Goal: Navigation & Orientation: Find specific page/section

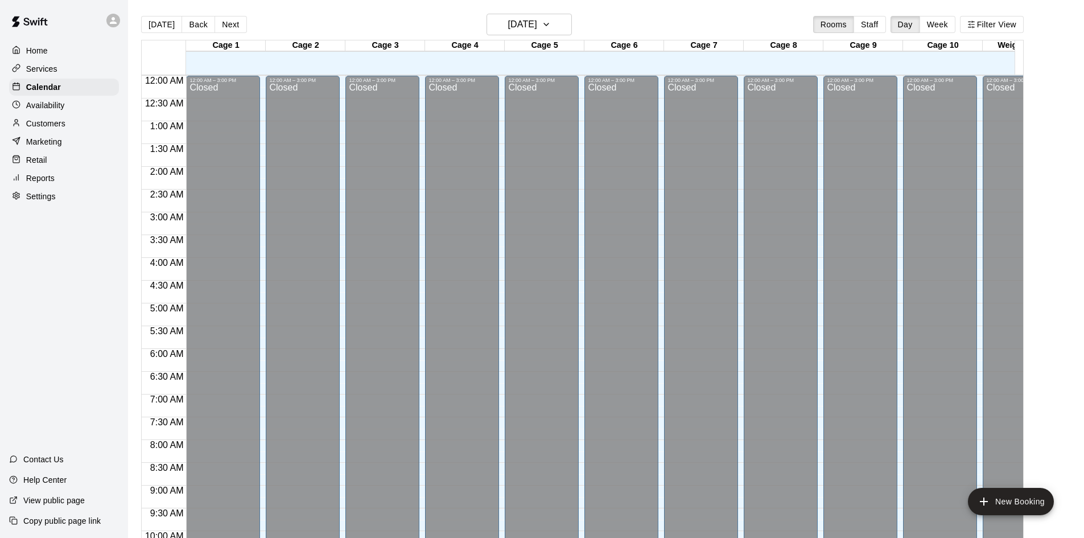
scroll to position [583, 0]
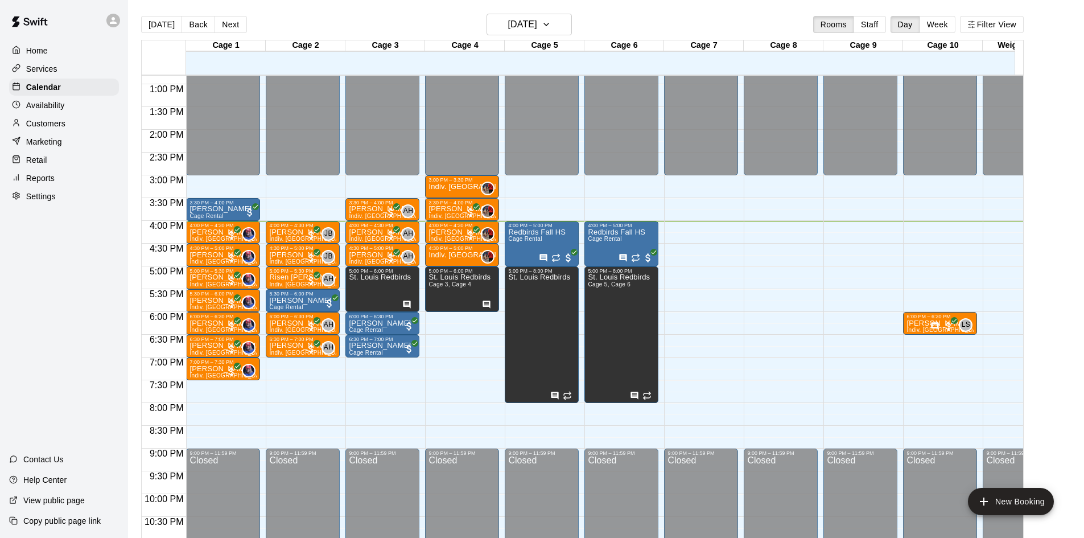
click at [74, 105] on div "Availability" at bounding box center [64, 105] width 110 height 17
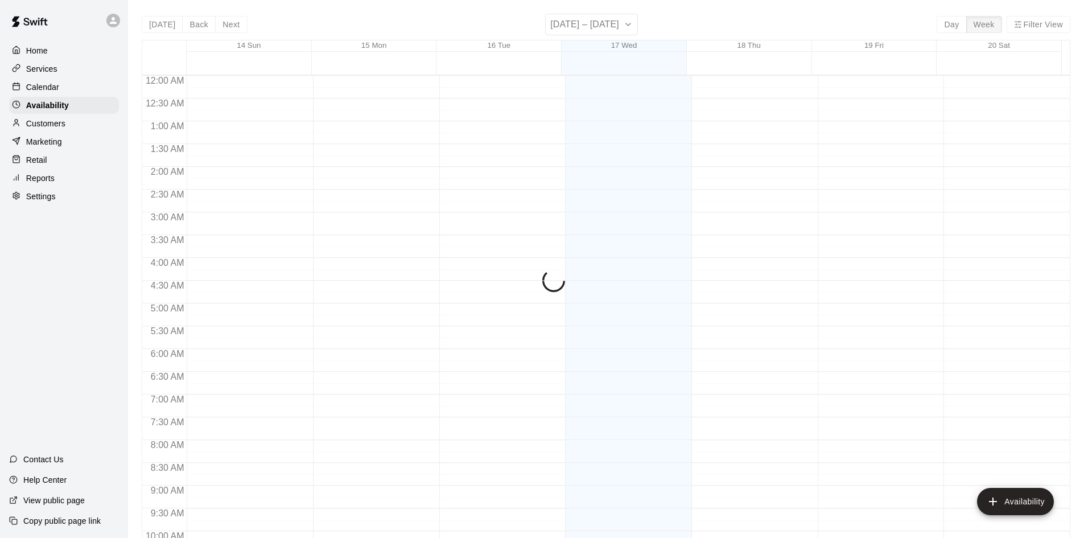
scroll to position [618, 0]
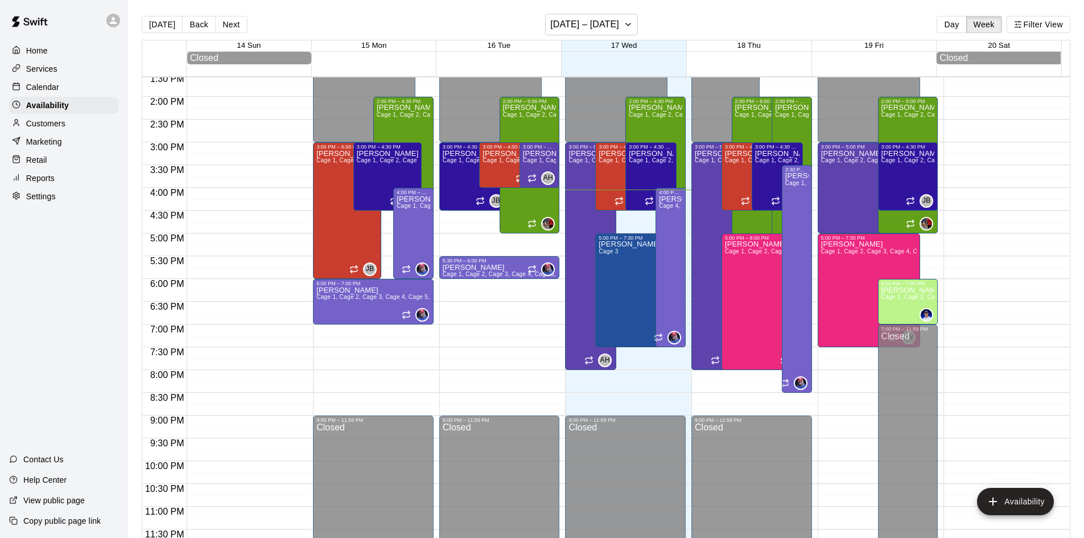
click at [55, 70] on p "Services" at bounding box center [41, 68] width 31 height 11
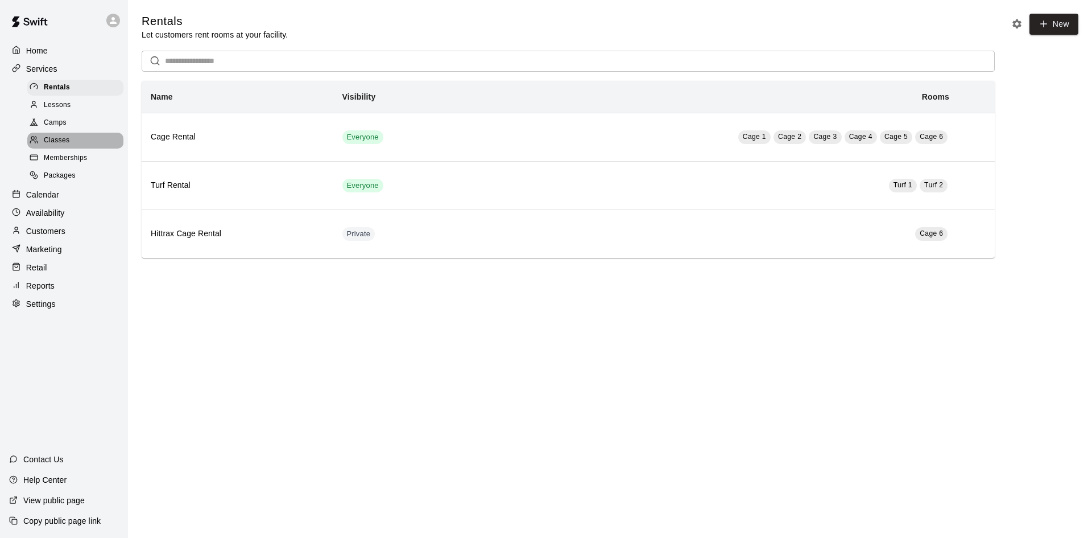
click at [90, 146] on div "Classes" at bounding box center [75, 141] width 96 height 16
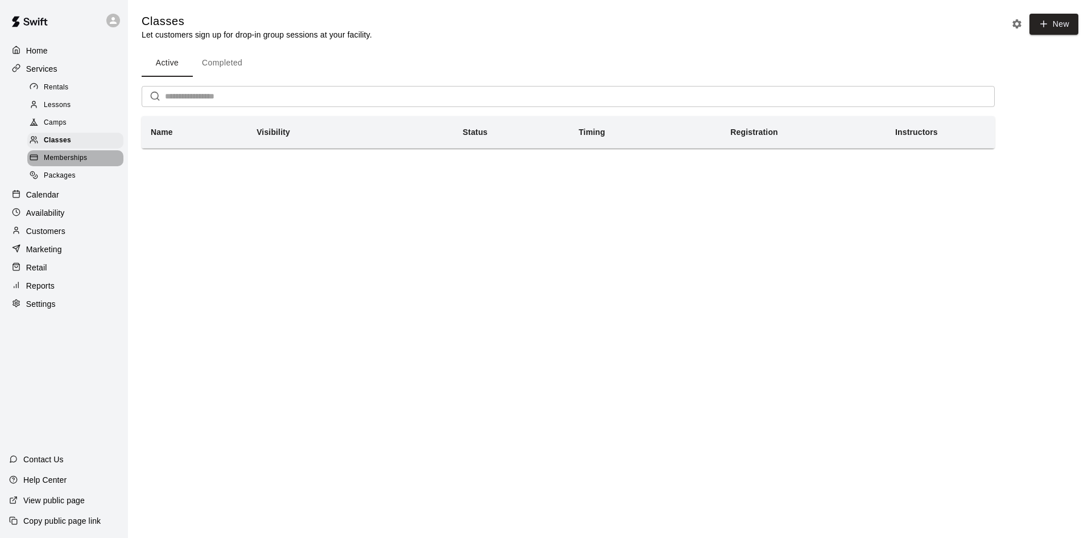
click at [73, 160] on span "Memberships" at bounding box center [65, 157] width 43 height 11
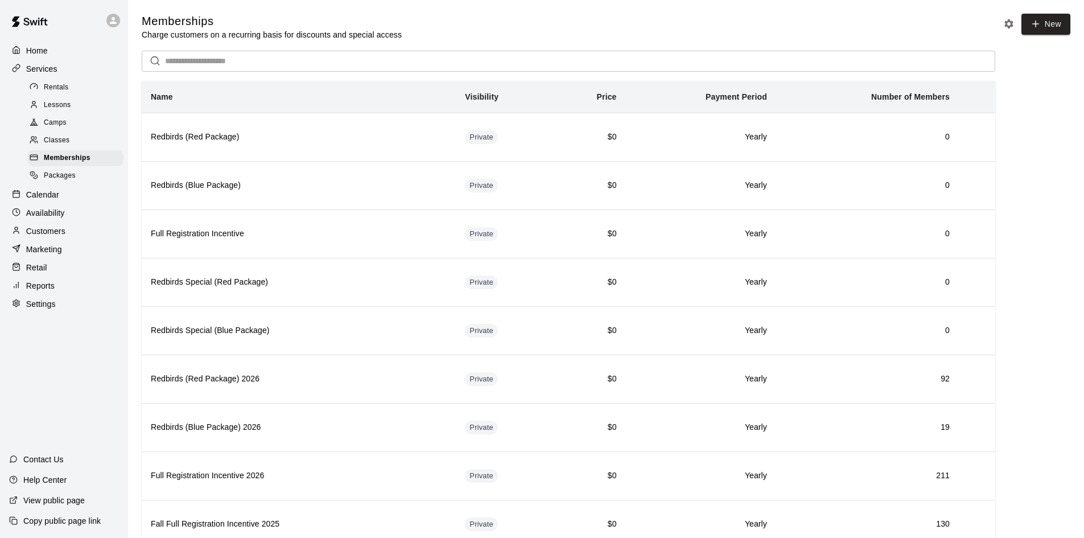
click at [72, 178] on span "Packages" at bounding box center [60, 175] width 32 height 11
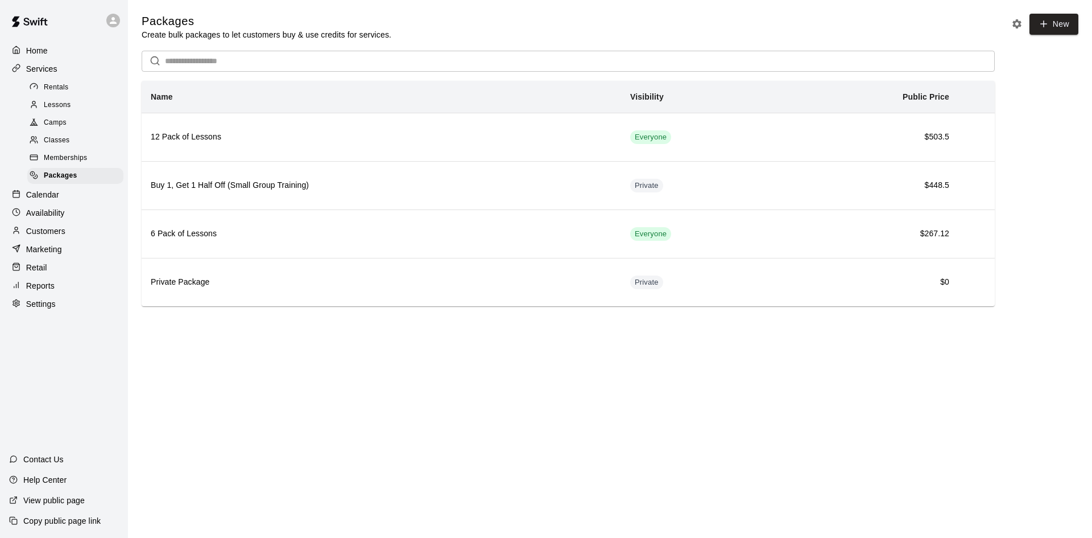
click at [71, 109] on div "Lessons" at bounding box center [75, 105] width 96 height 16
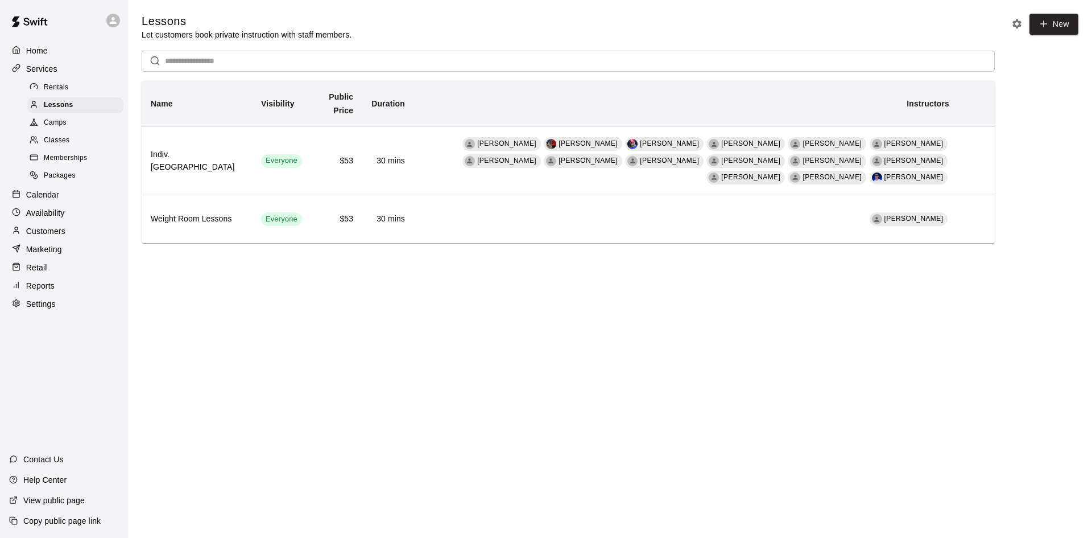
click at [50, 92] on span "Rentals" at bounding box center [56, 87] width 25 height 11
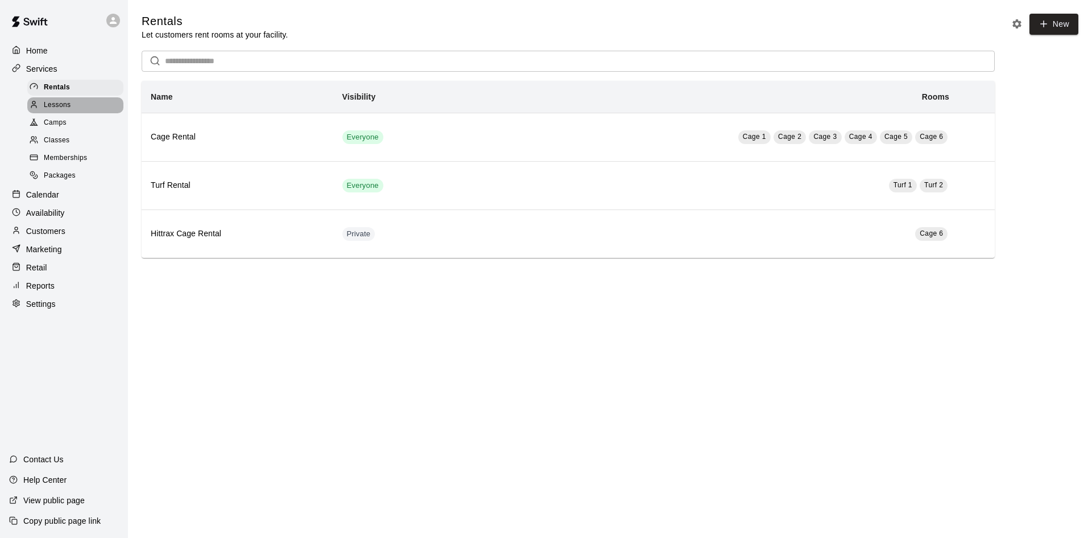
click at [56, 113] on div "Lessons" at bounding box center [75, 105] width 96 height 16
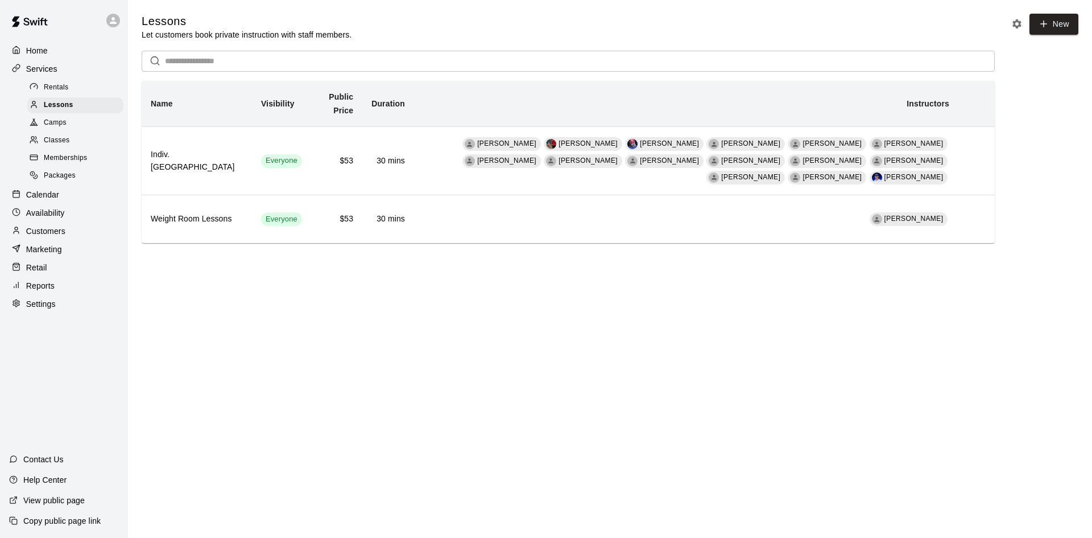
click at [57, 123] on span "Camps" at bounding box center [55, 122] width 23 height 11
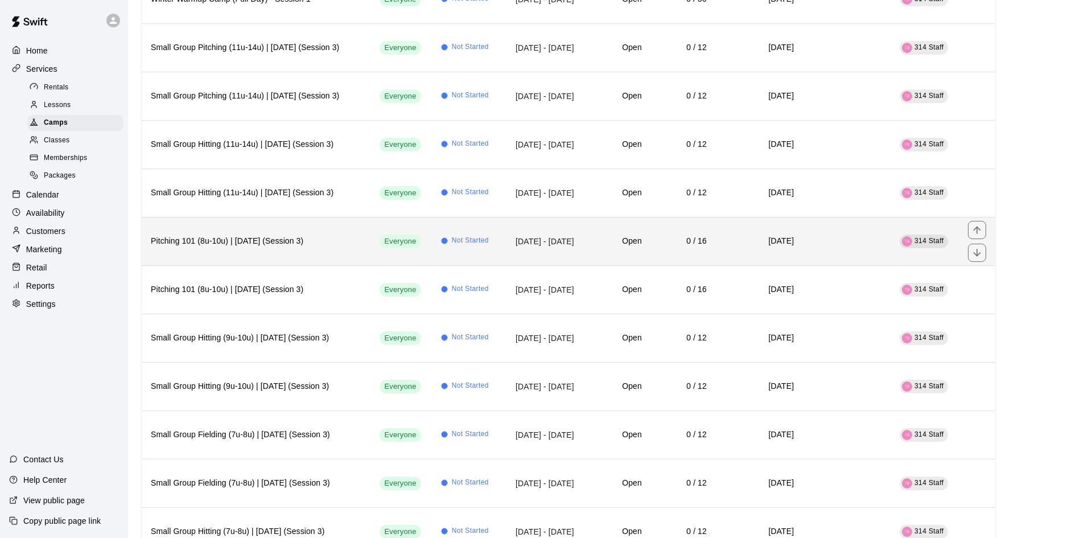
scroll to position [967, 0]
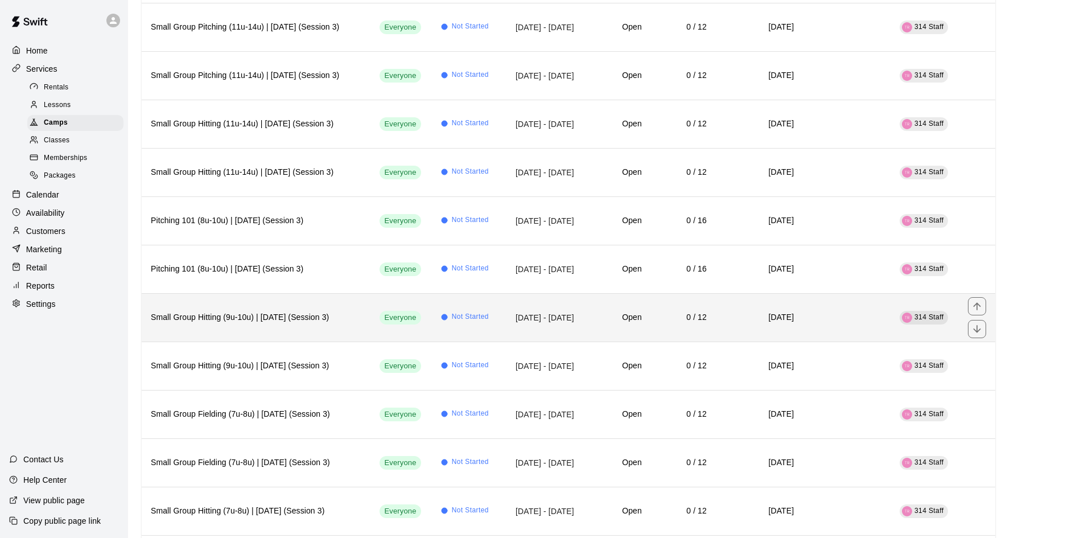
click at [451, 336] on td "Not Started" at bounding box center [466, 317] width 68 height 48
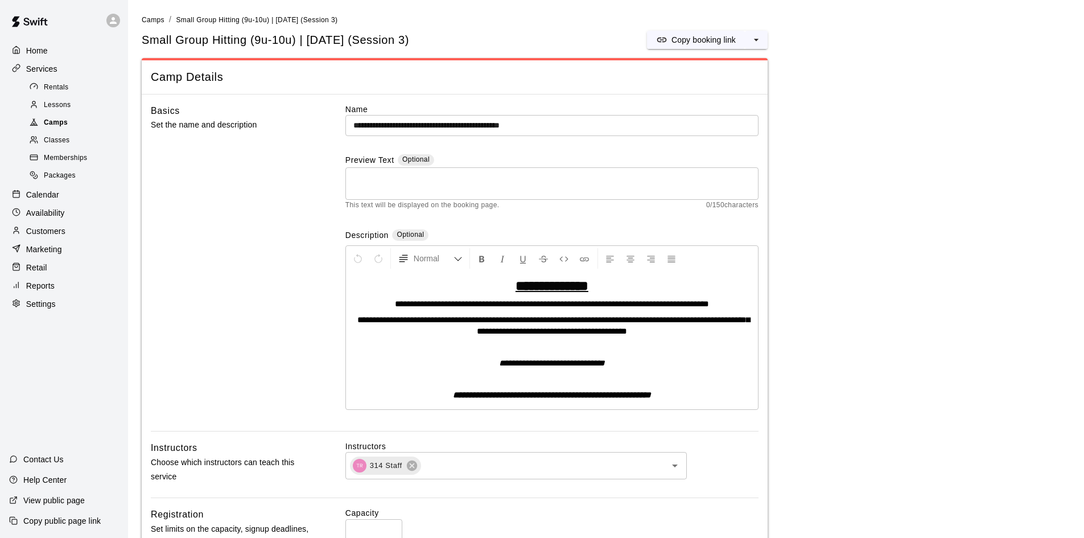
click at [42, 120] on div at bounding box center [37, 123] width 14 height 11
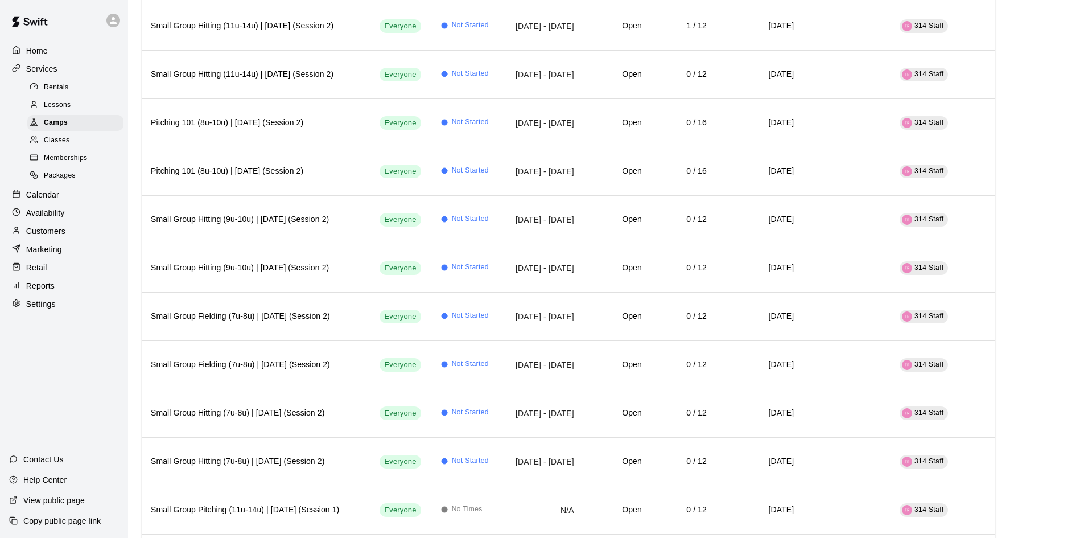
scroll to position [1650, 0]
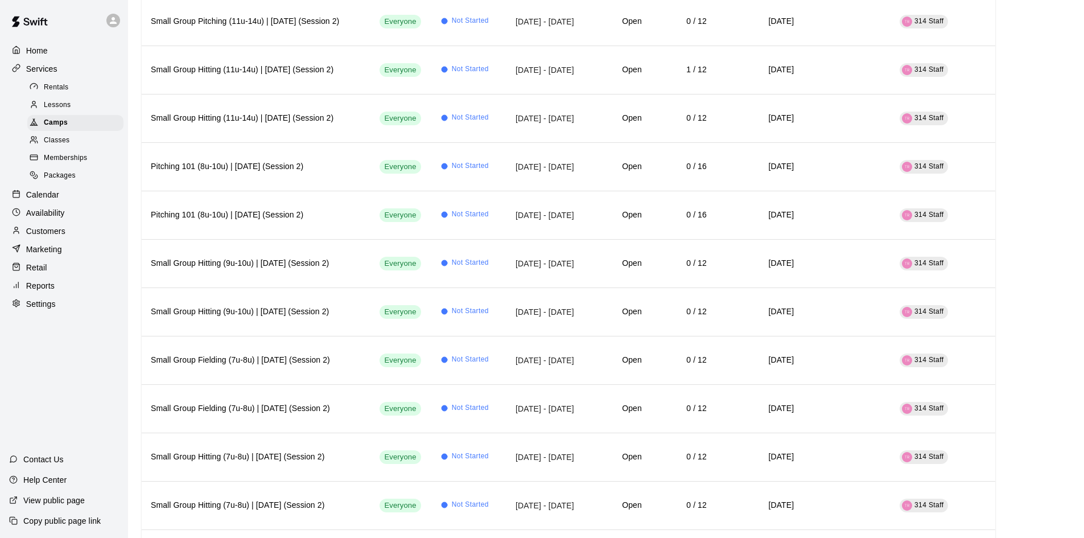
click at [50, 185] on link "Packages" at bounding box center [77, 176] width 101 height 18
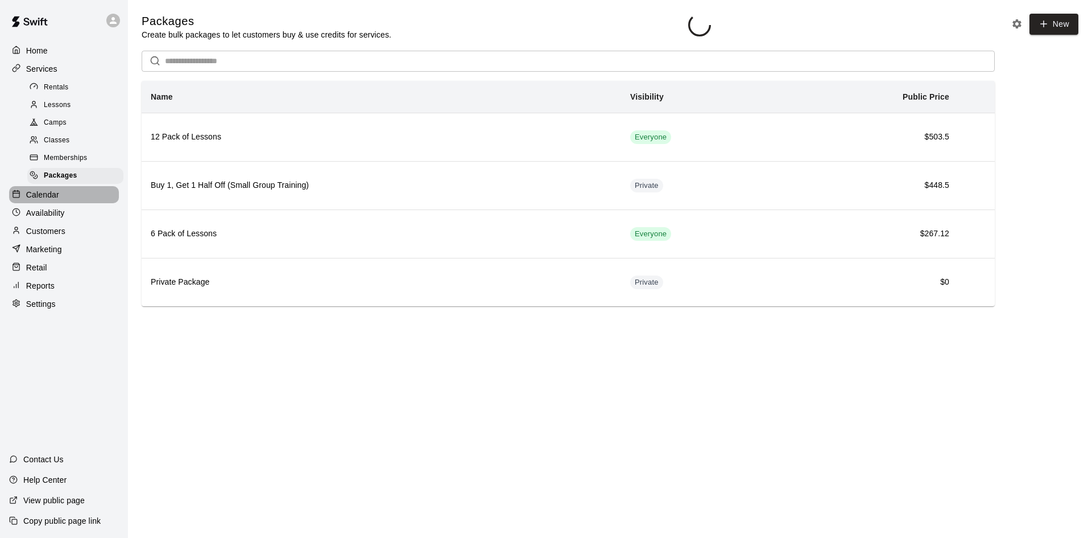
click at [51, 197] on p "Calendar" at bounding box center [42, 194] width 33 height 11
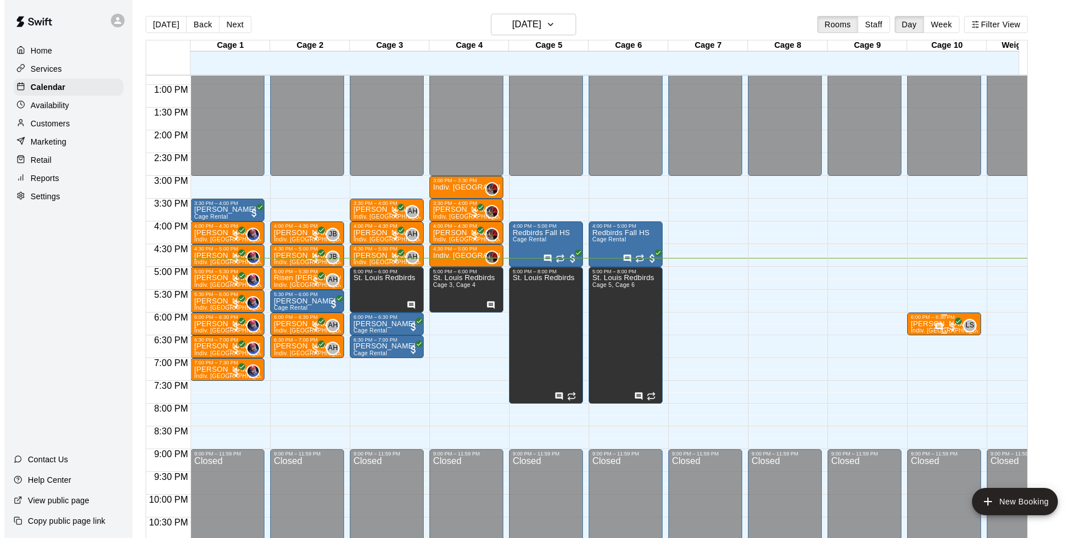
scroll to position [583, 0]
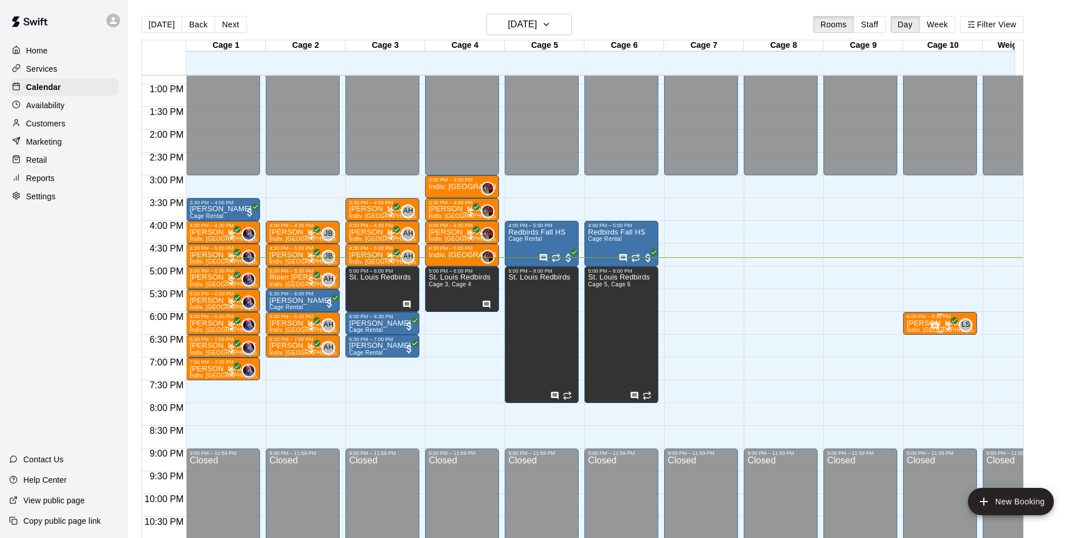
click at [915, 323] on p "[PERSON_NAME]" at bounding box center [939, 323] width 67 height 0
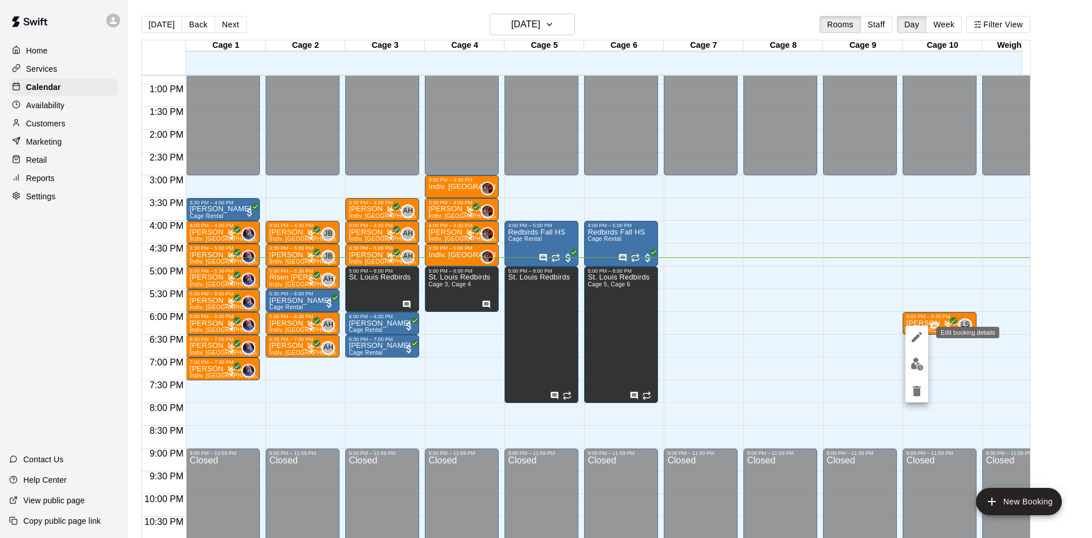
click at [915, 333] on icon "edit" at bounding box center [917, 337] width 14 height 14
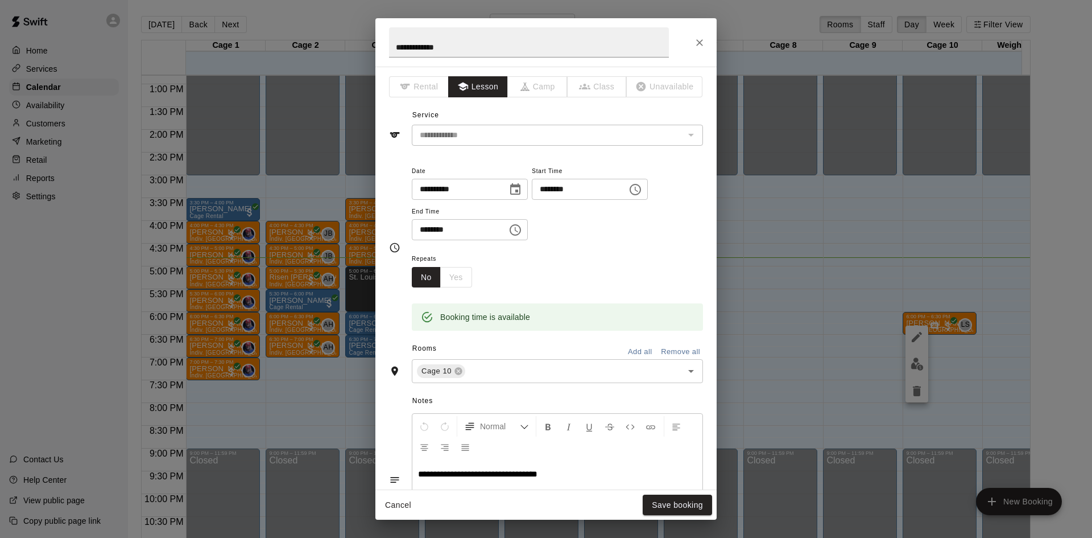
scroll to position [221, 0]
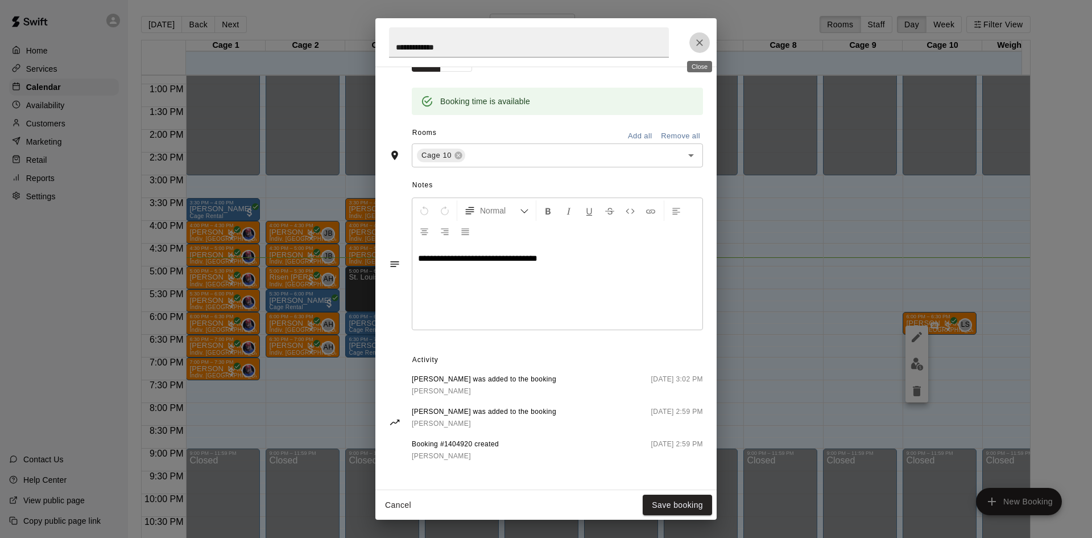
click at [699, 45] on icon "Close" at bounding box center [699, 42] width 11 height 11
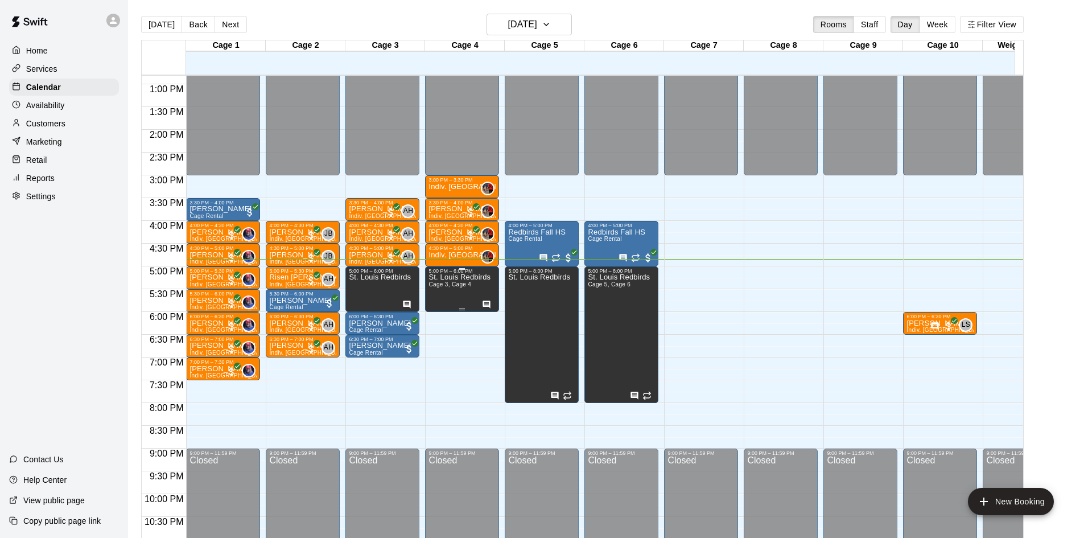
click at [452, 287] on span "Cage 3, Cage 4" at bounding box center [449, 284] width 43 height 6
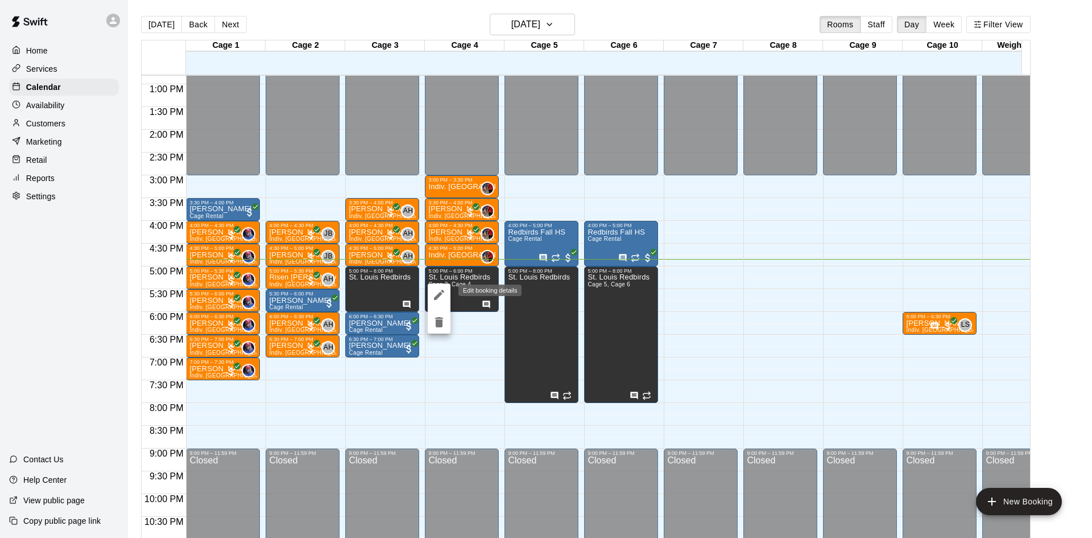
click at [439, 288] on icon "edit" at bounding box center [439, 295] width 14 height 14
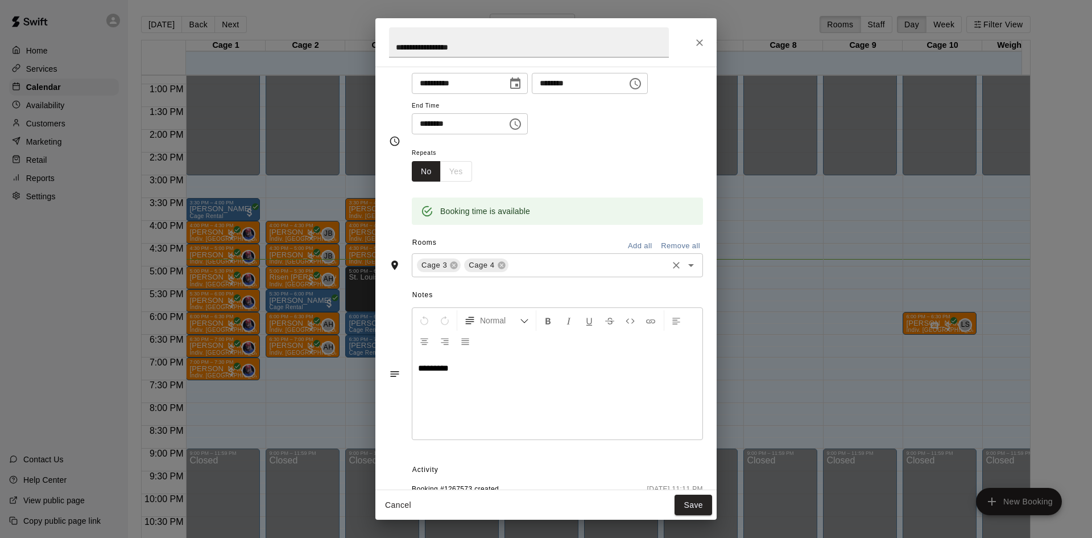
scroll to position [0, 0]
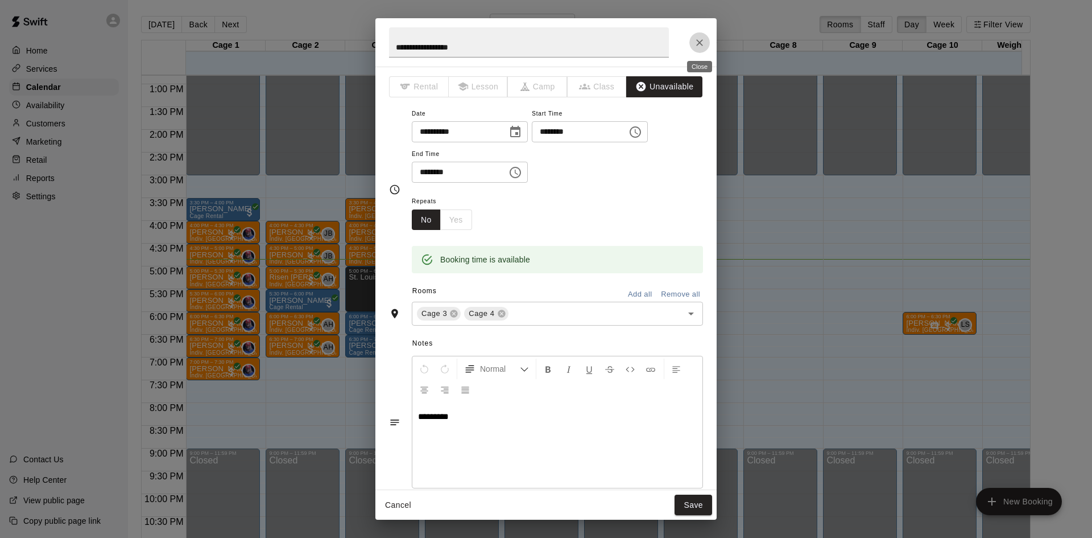
click at [701, 49] on button "Close" at bounding box center [700, 42] width 20 height 20
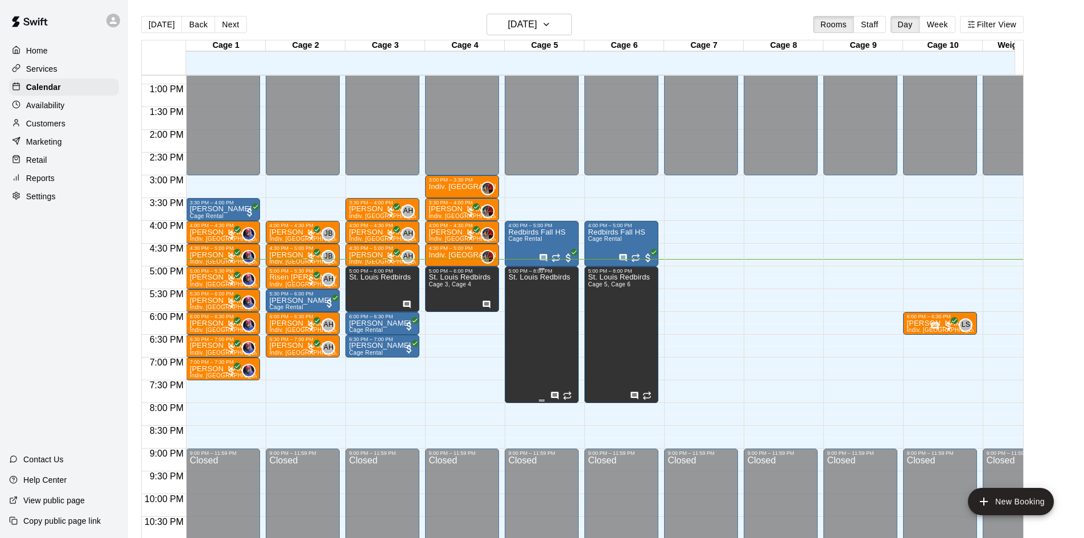
click at [533, 319] on div "St. Louis Redbirds" at bounding box center [539, 543] width 62 height 538
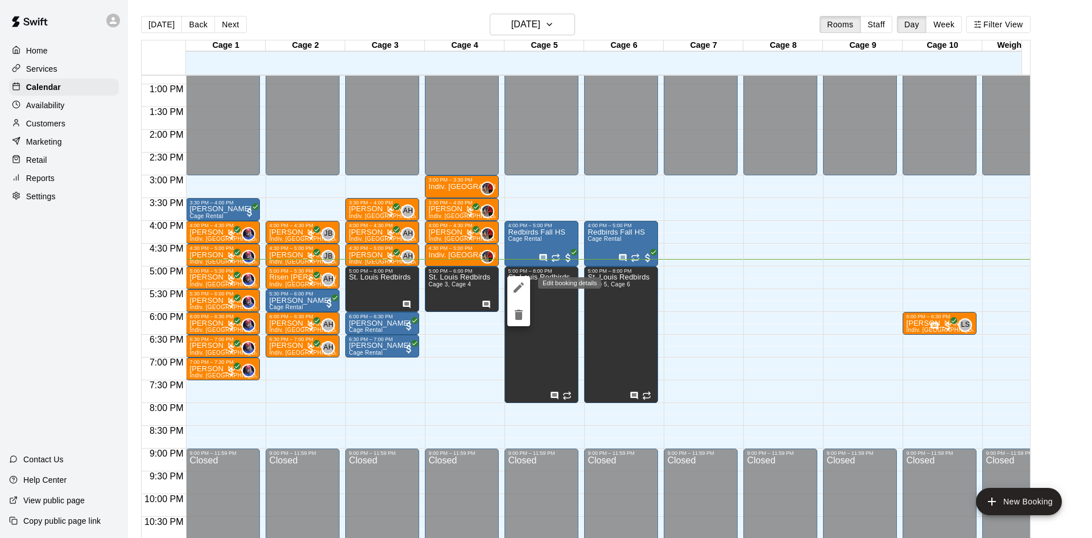
click at [518, 283] on icon "edit" at bounding box center [519, 287] width 14 height 14
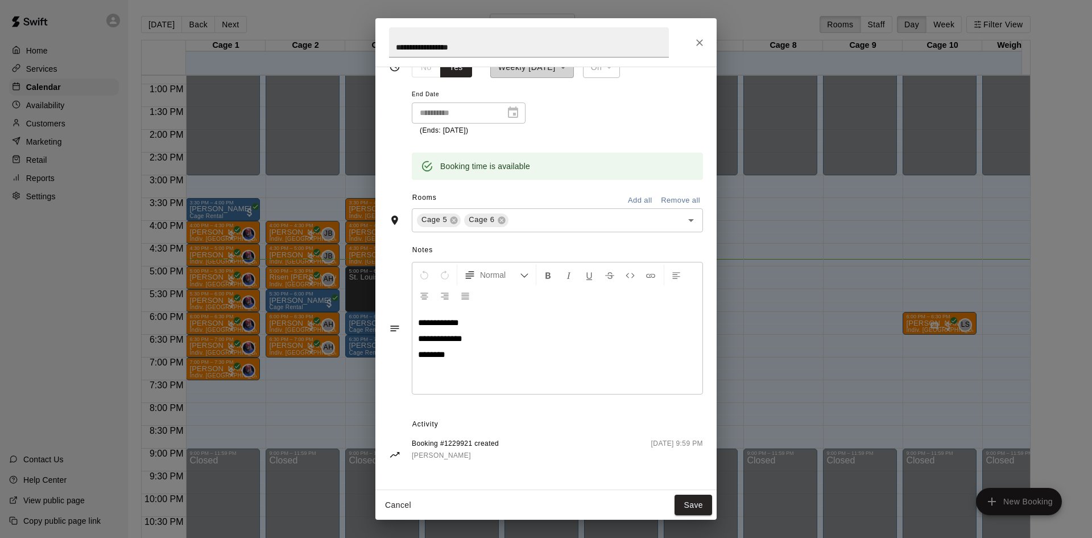
scroll to position [154, 0]
click at [700, 45] on icon "Close" at bounding box center [699, 42] width 11 height 11
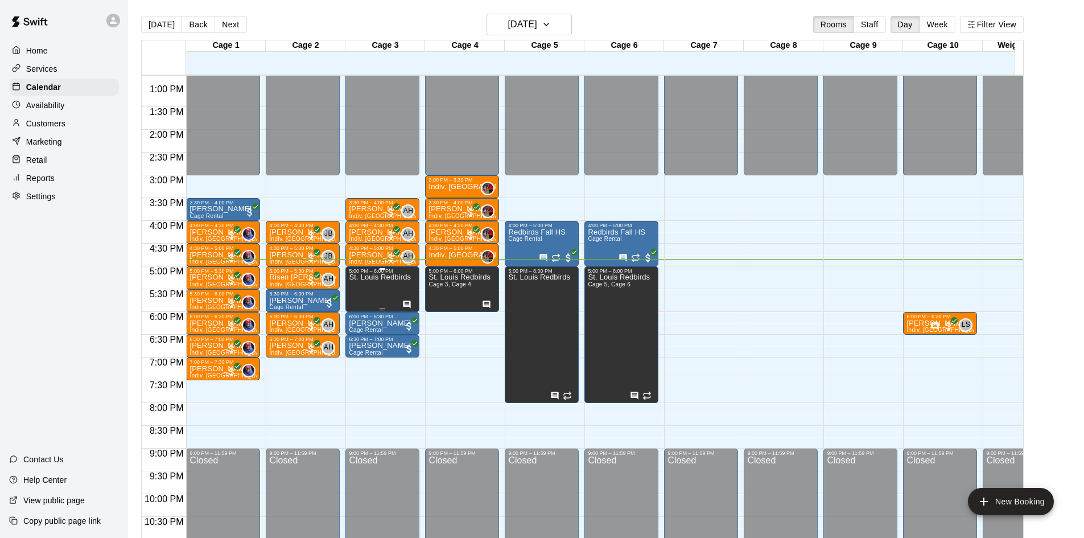
click at [375, 292] on div "St. Louis Redbirds" at bounding box center [380, 543] width 62 height 538
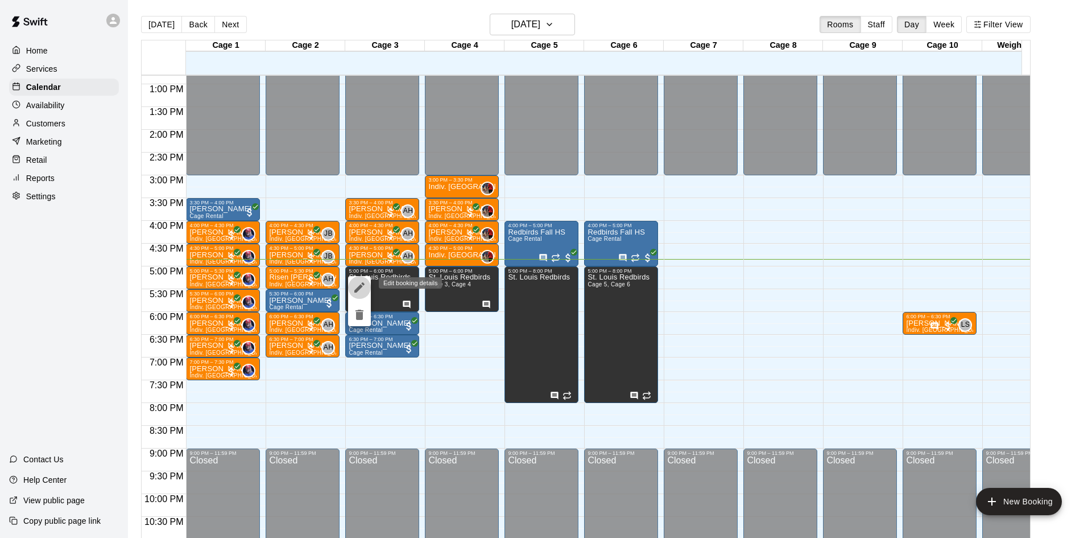
click at [366, 284] on icon "edit" at bounding box center [360, 287] width 14 height 14
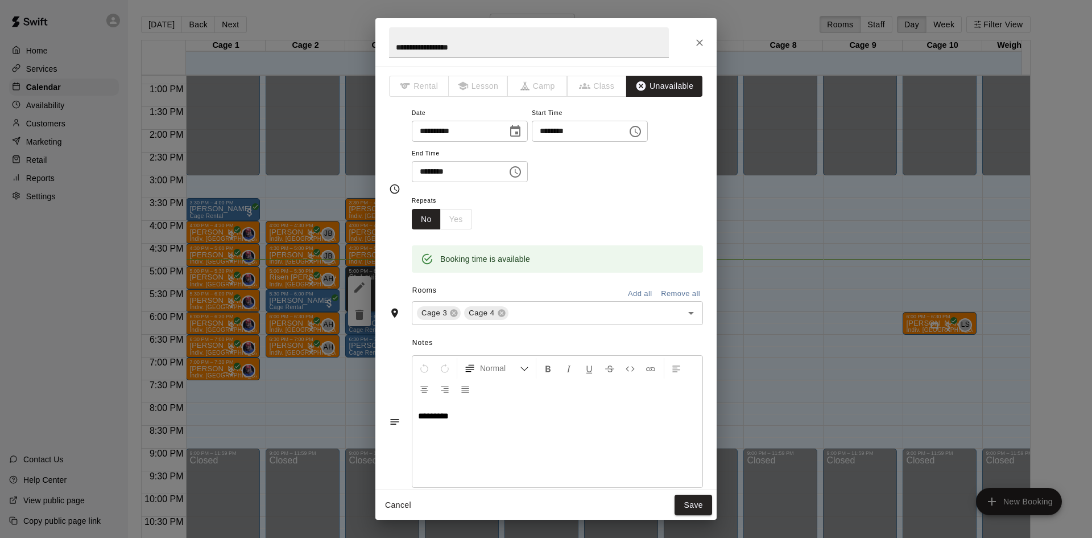
scroll to position [0, 0]
click at [701, 41] on icon "Close" at bounding box center [699, 42] width 7 height 7
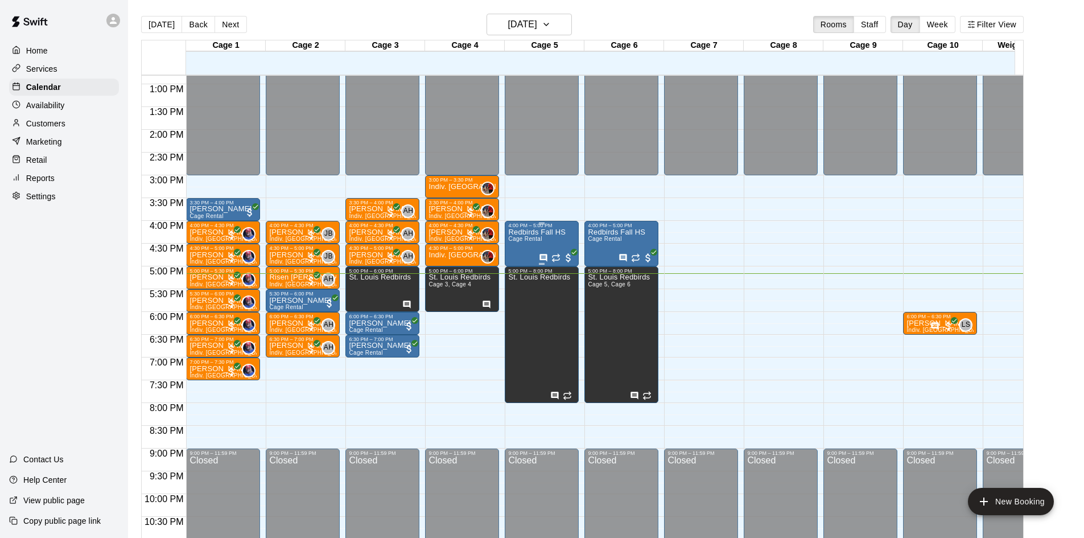
click at [551, 242] on div "Redbirds Fall [PERSON_NAME] Rental" at bounding box center [536, 497] width 57 height 538
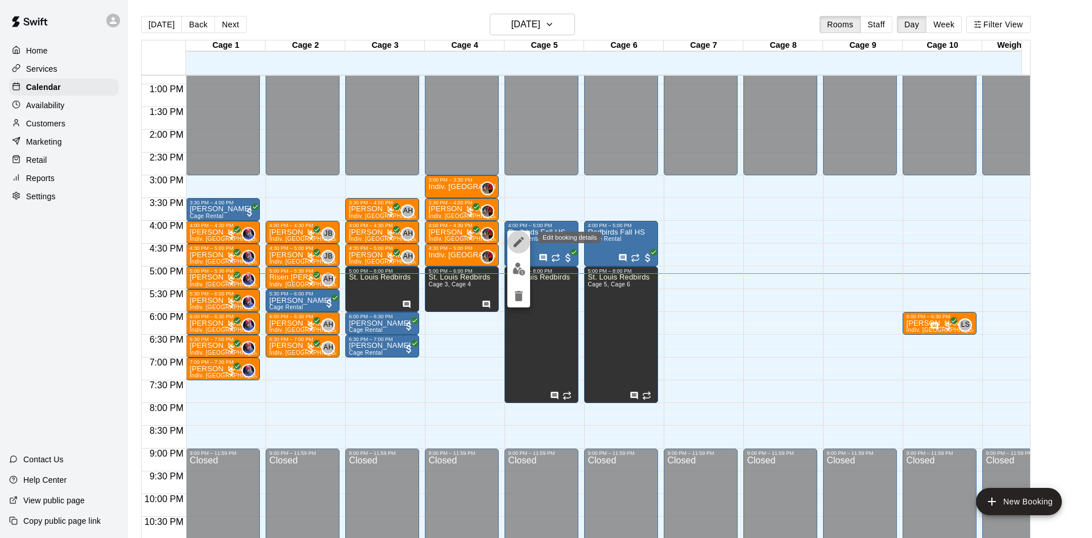
click at [510, 241] on button "edit" at bounding box center [518, 241] width 23 height 23
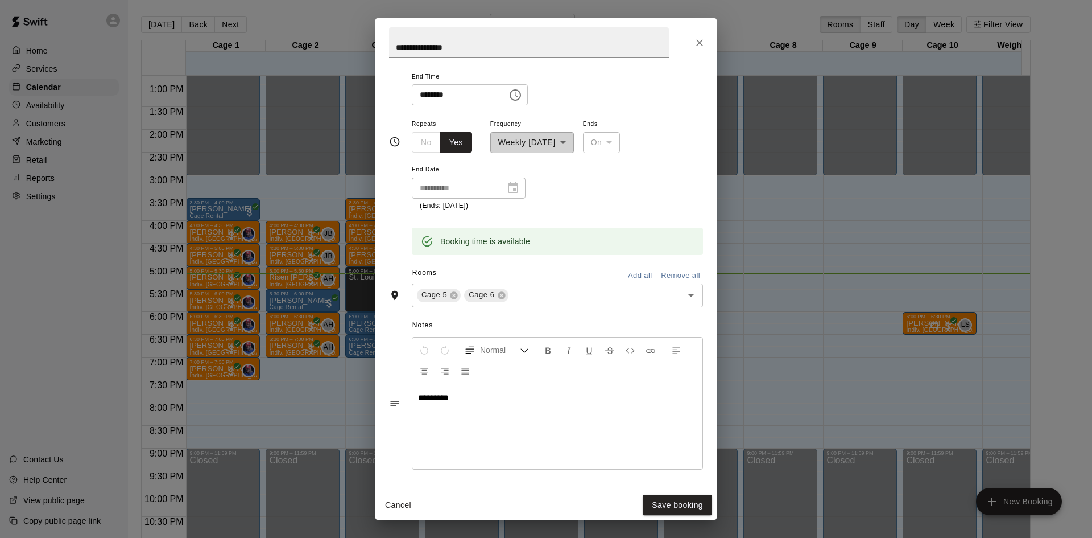
scroll to position [245, 0]
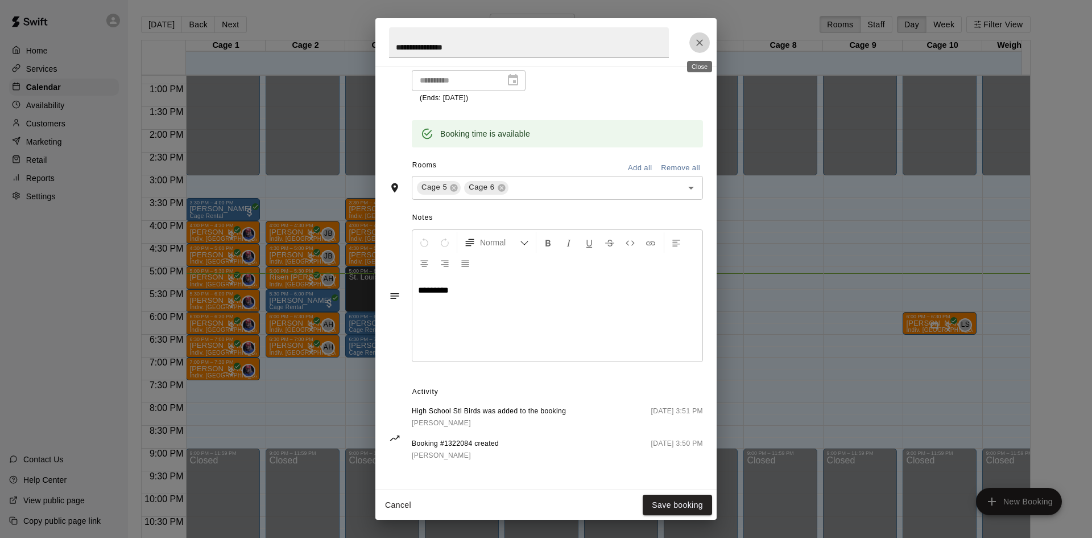
drag, startPoint x: 698, startPoint y: 46, endPoint x: 695, endPoint y: 63, distance: 16.8
click at [698, 46] on icon "Close" at bounding box center [699, 42] width 11 height 11
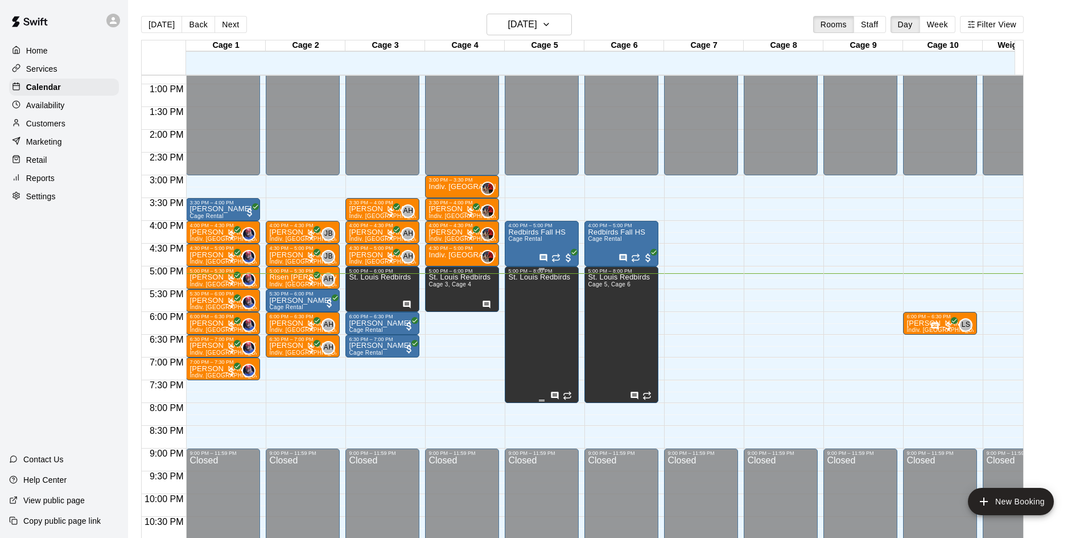
click at [563, 318] on div "St. Louis Redbirds" at bounding box center [539, 543] width 62 height 538
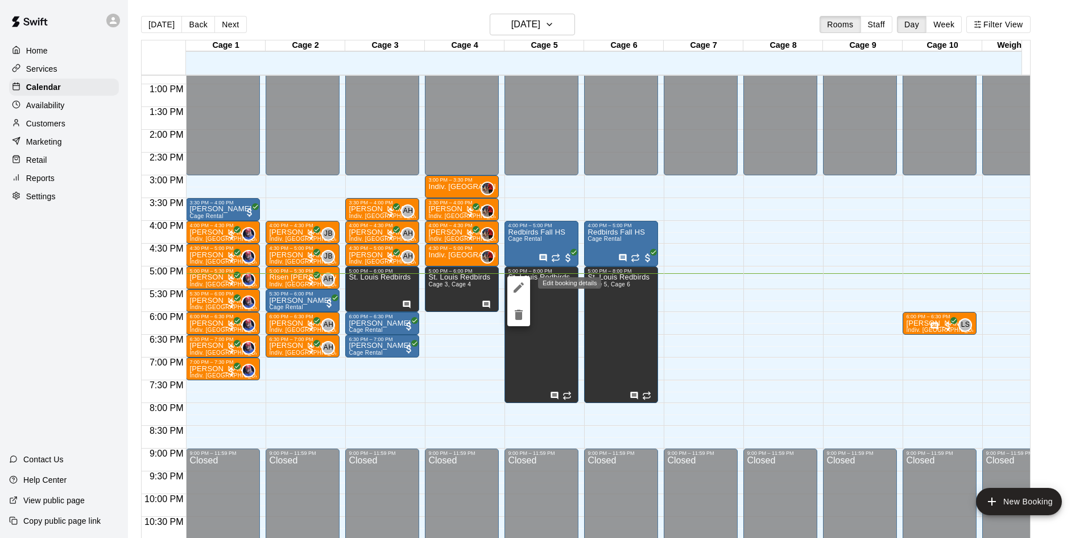
click at [513, 281] on icon "edit" at bounding box center [519, 287] width 14 height 14
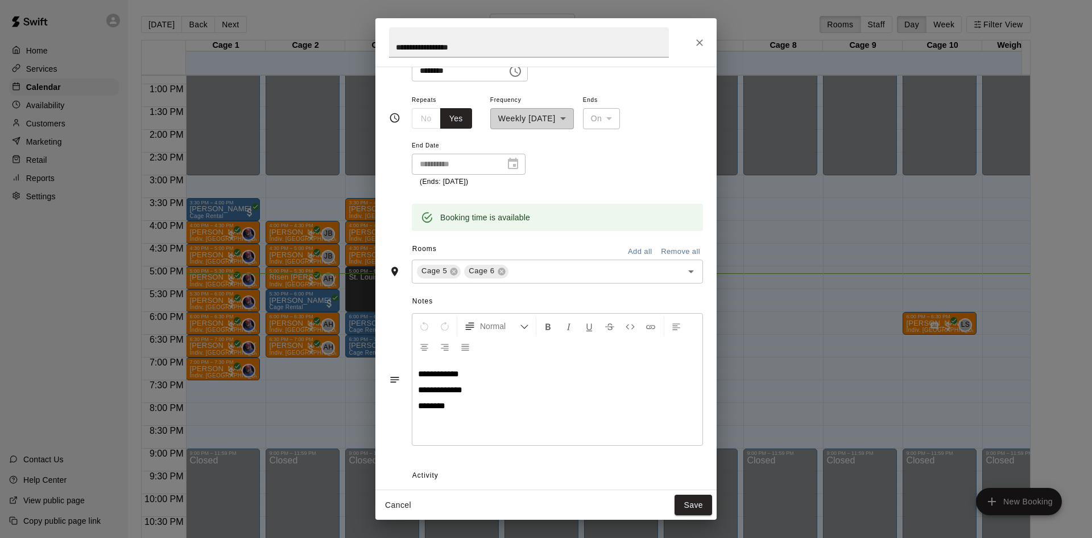
scroll to position [0, 0]
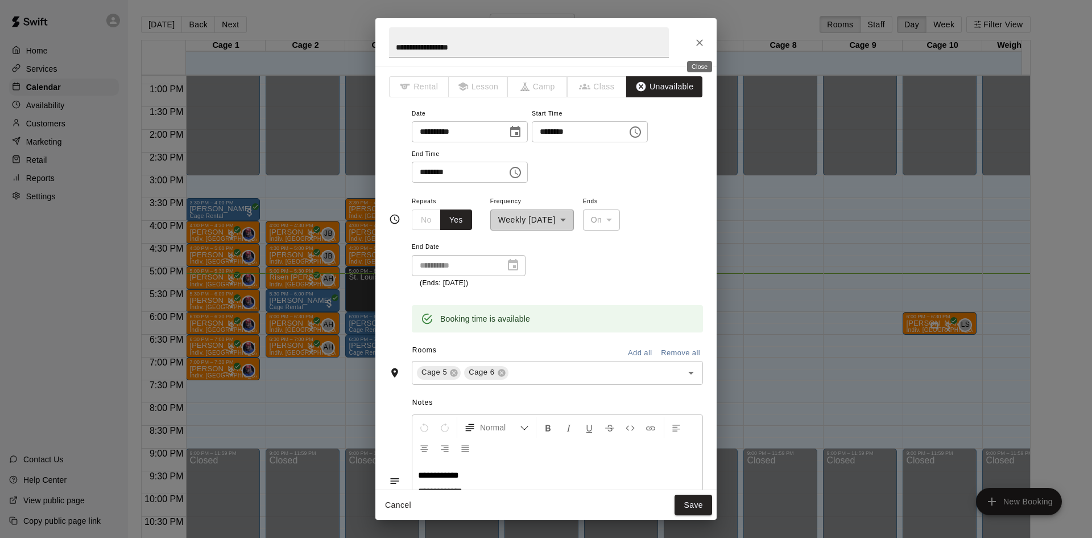
click at [709, 43] on button "Close" at bounding box center [700, 42] width 20 height 20
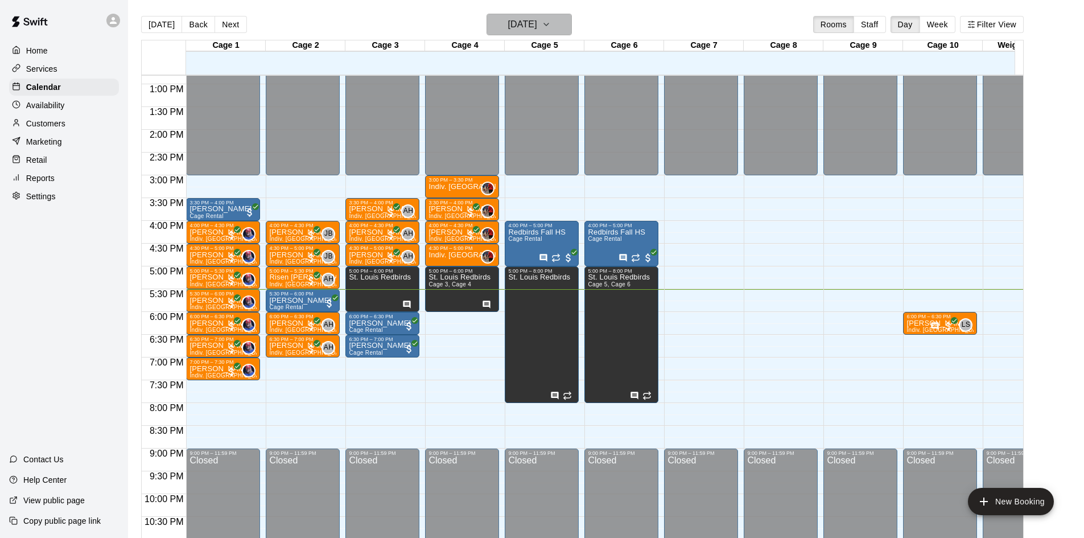
click at [572, 34] on button "[DATE]" at bounding box center [528, 25] width 85 height 22
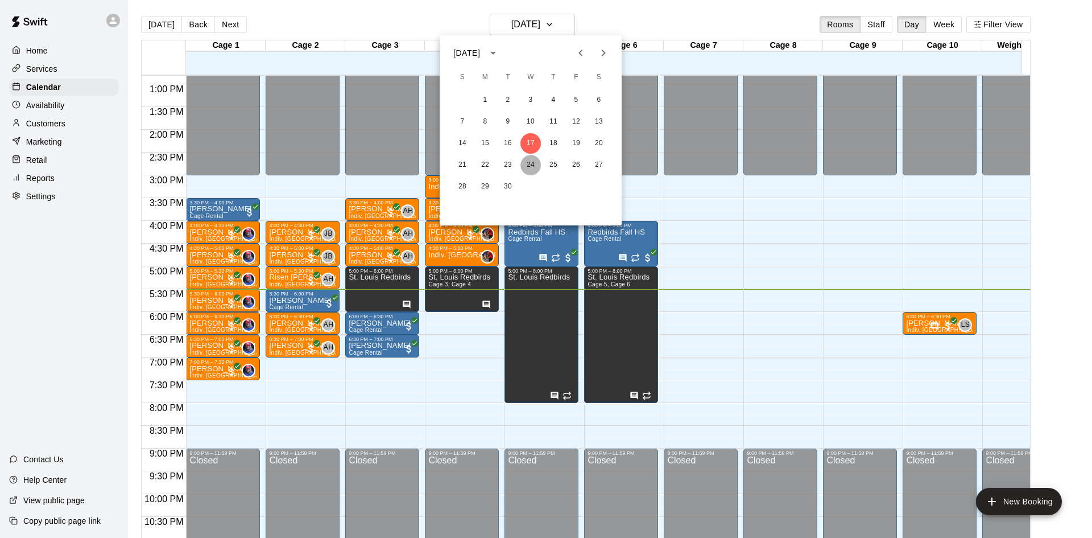
click at [535, 168] on button "24" at bounding box center [531, 165] width 20 height 20
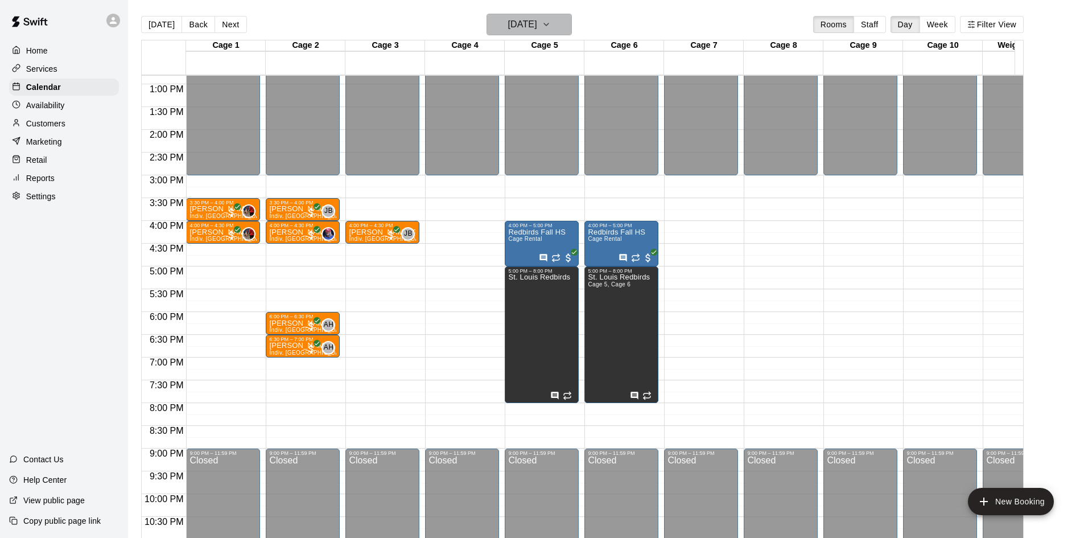
click at [537, 23] on h6 "[DATE]" at bounding box center [522, 24] width 29 height 16
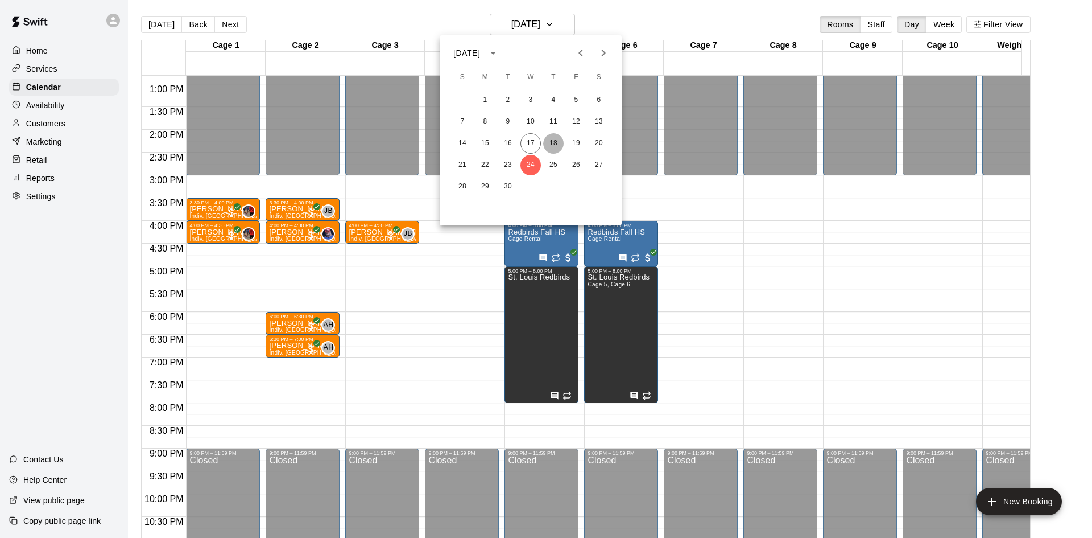
click at [555, 141] on button "18" at bounding box center [553, 143] width 20 height 20
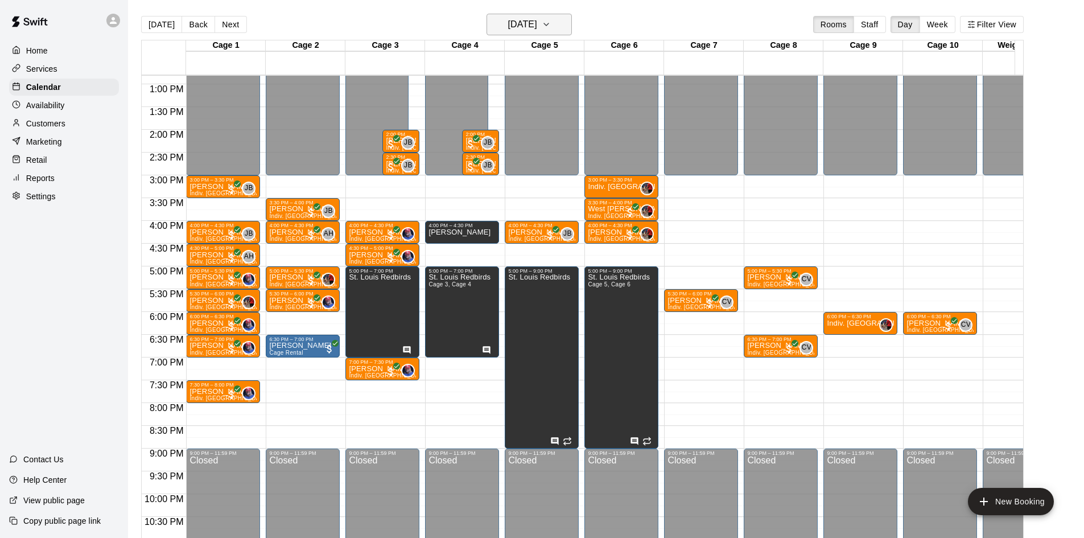
click at [537, 17] on h6 "[DATE]" at bounding box center [522, 24] width 29 height 16
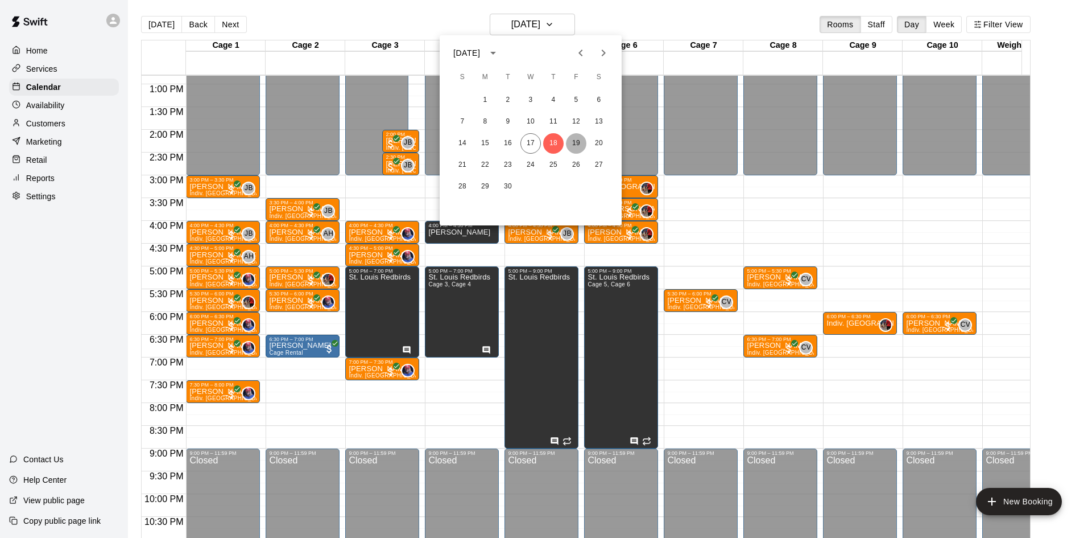
click at [573, 141] on button "19" at bounding box center [576, 143] width 20 height 20
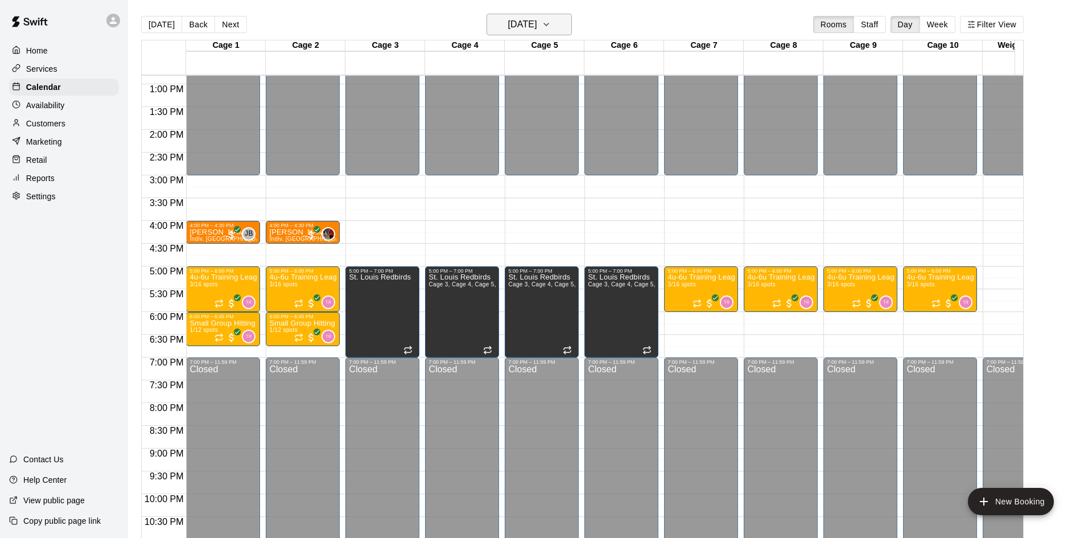
click at [551, 28] on icon "button" at bounding box center [546, 25] width 9 height 14
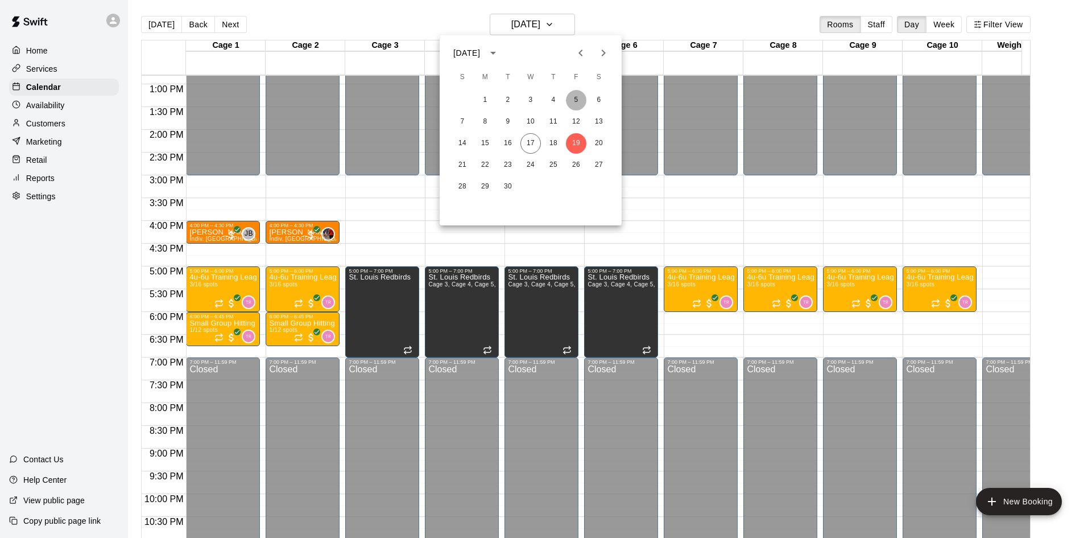
click at [577, 93] on button "5" at bounding box center [576, 100] width 20 height 20
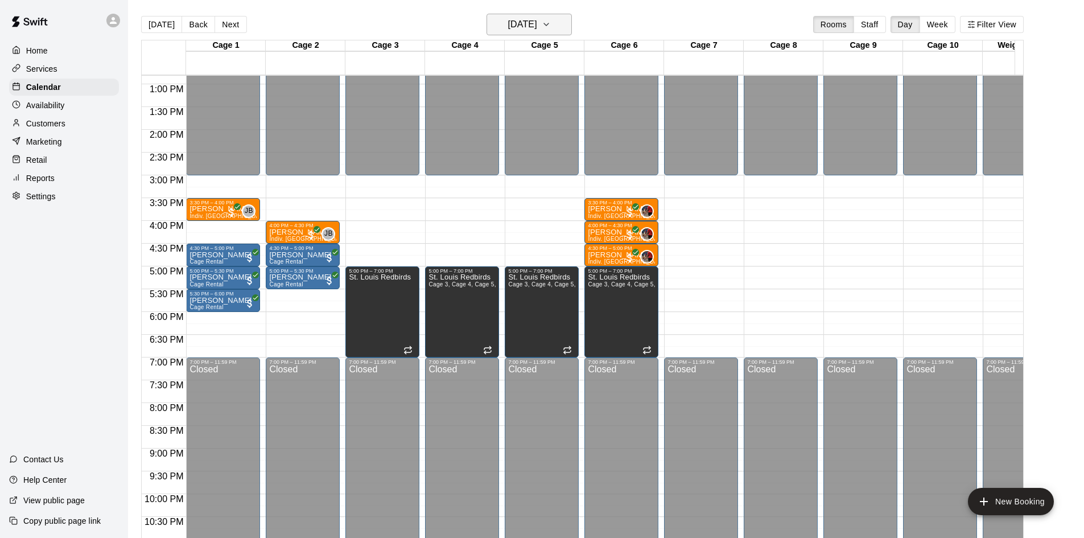
click at [551, 30] on icon "button" at bounding box center [546, 25] width 9 height 14
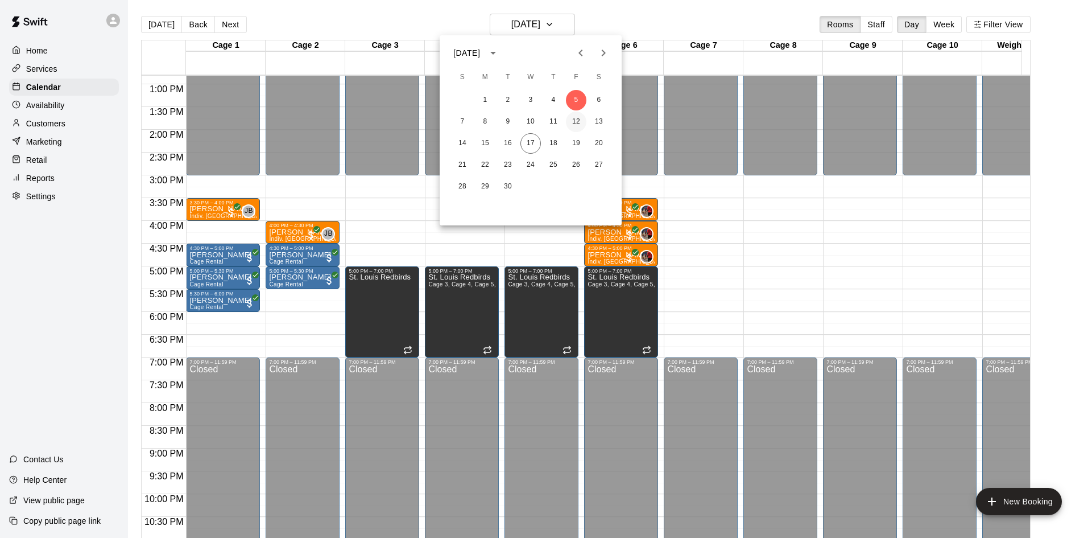
click at [577, 122] on button "12" at bounding box center [576, 122] width 20 height 20
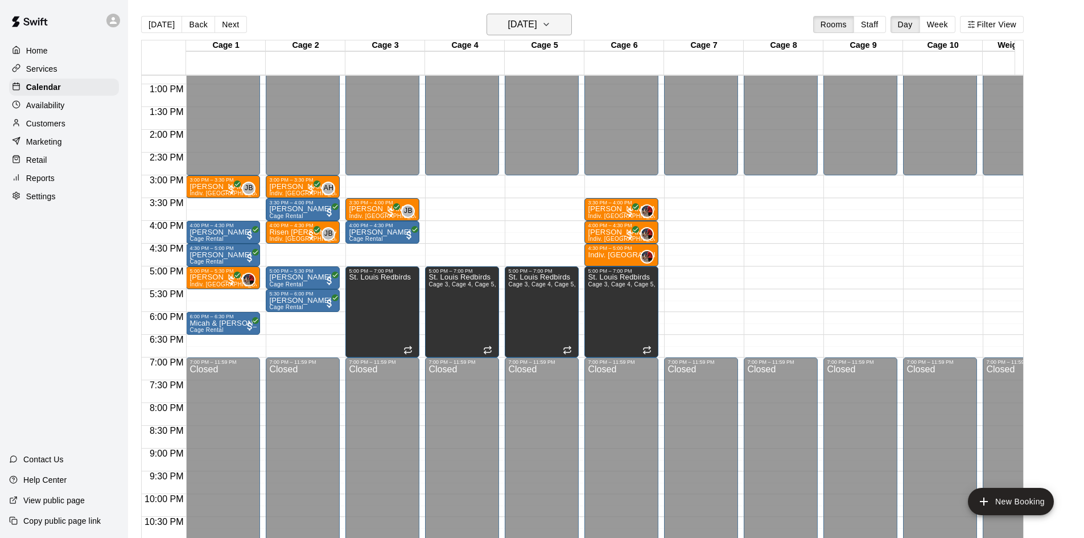
click at [537, 27] on h6 "[DATE]" at bounding box center [522, 24] width 29 height 16
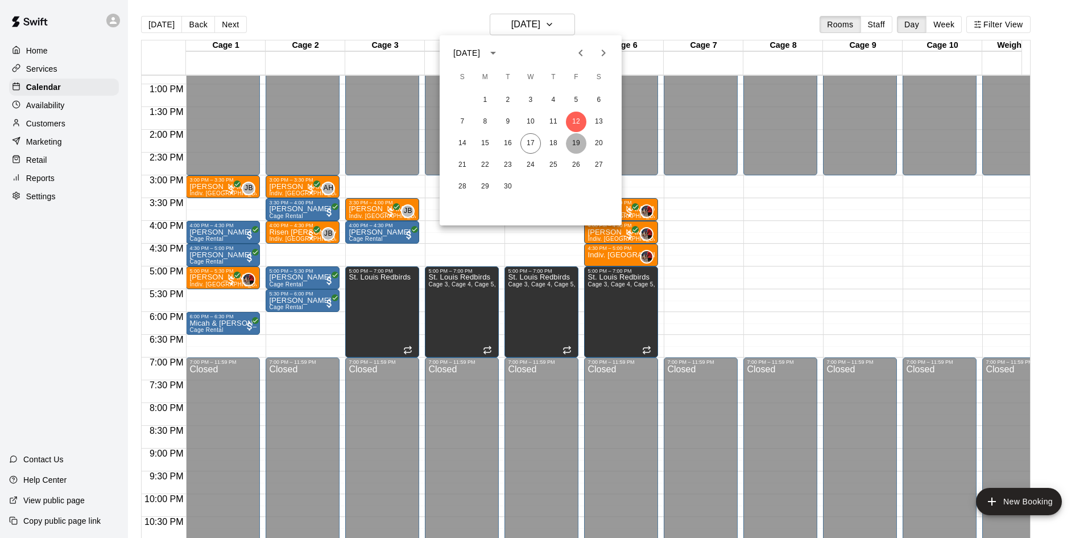
click at [572, 141] on button "19" at bounding box center [576, 143] width 20 height 20
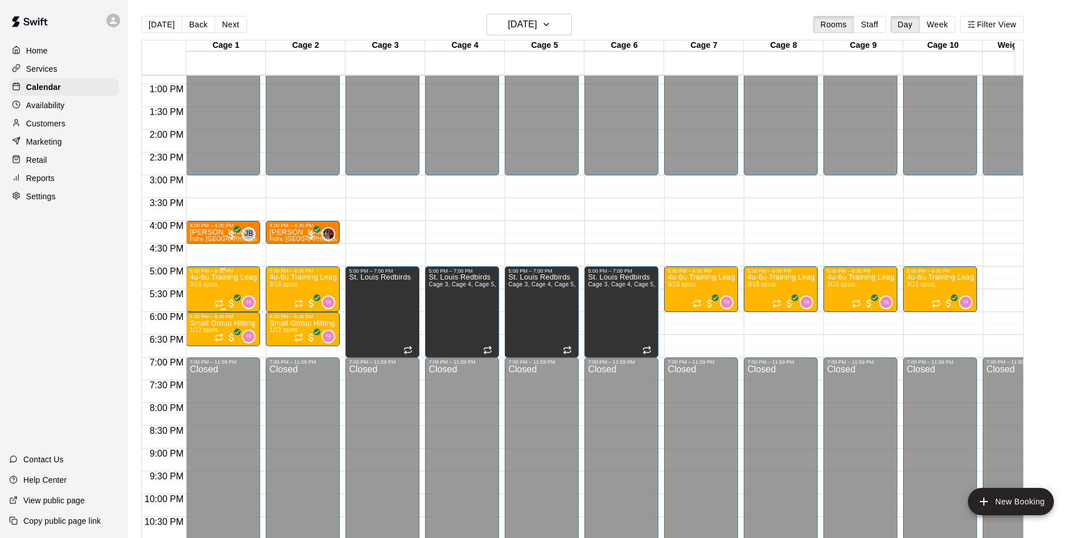
click at [228, 277] on p "4u-6u Training League (Session 1)" at bounding box center [222, 277] width 67 height 0
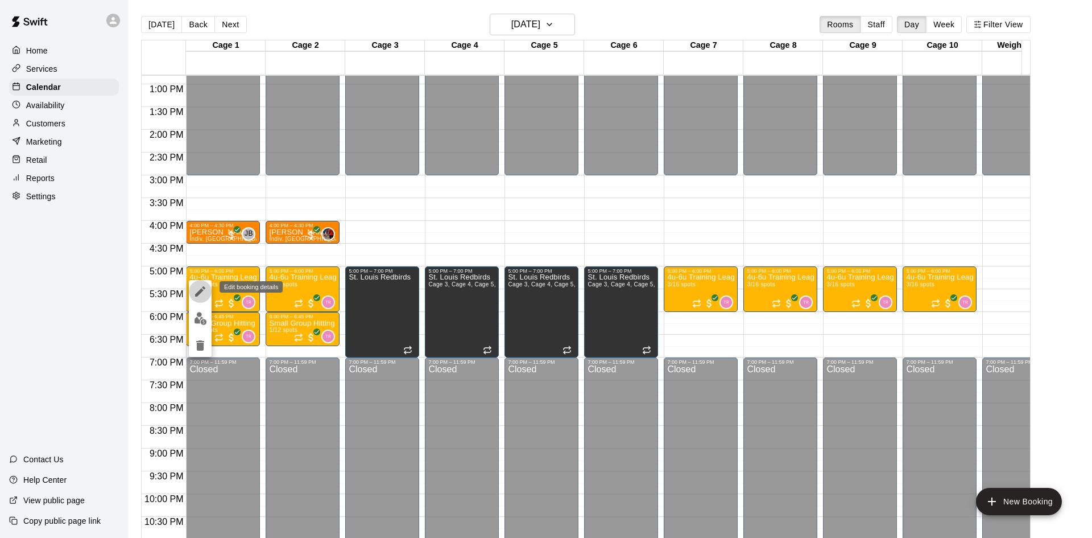
click at [202, 288] on icon "edit" at bounding box center [200, 291] width 14 height 14
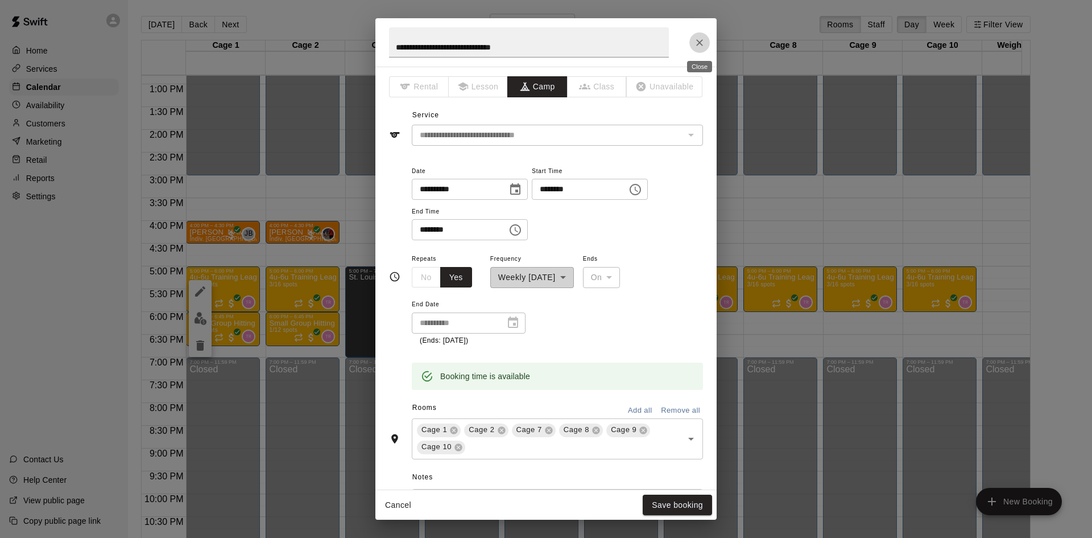
click at [694, 40] on icon "Close" at bounding box center [699, 42] width 11 height 11
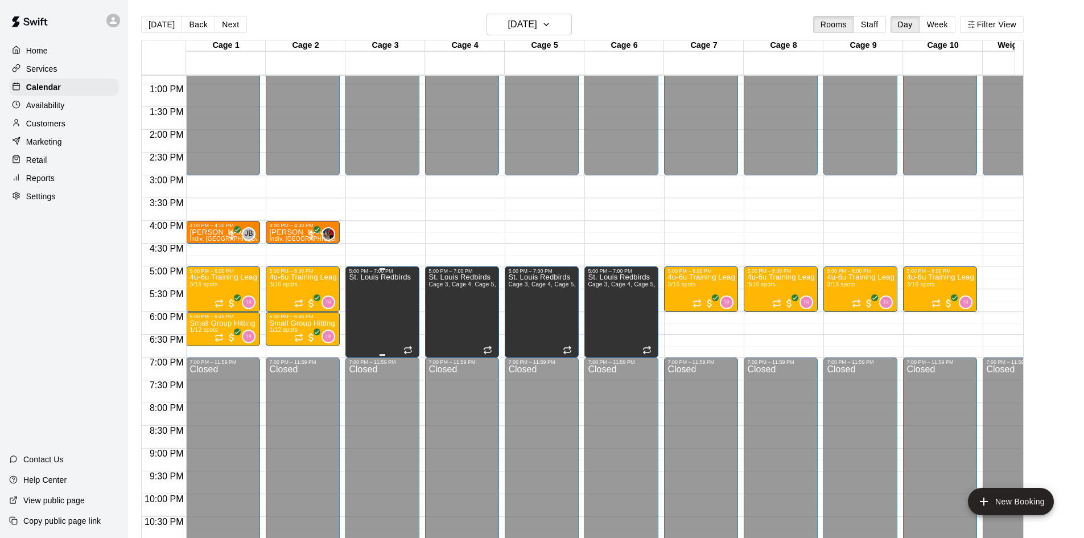
click at [373, 311] on div "St. Louis Redbirds" at bounding box center [380, 543] width 62 height 538
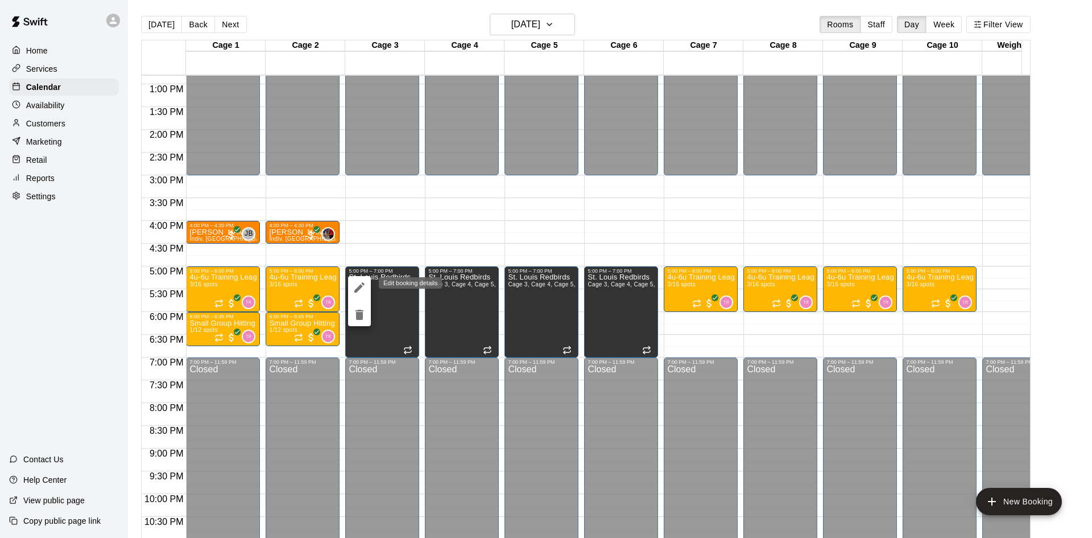
click at [361, 288] on icon "edit" at bounding box center [360, 287] width 14 height 14
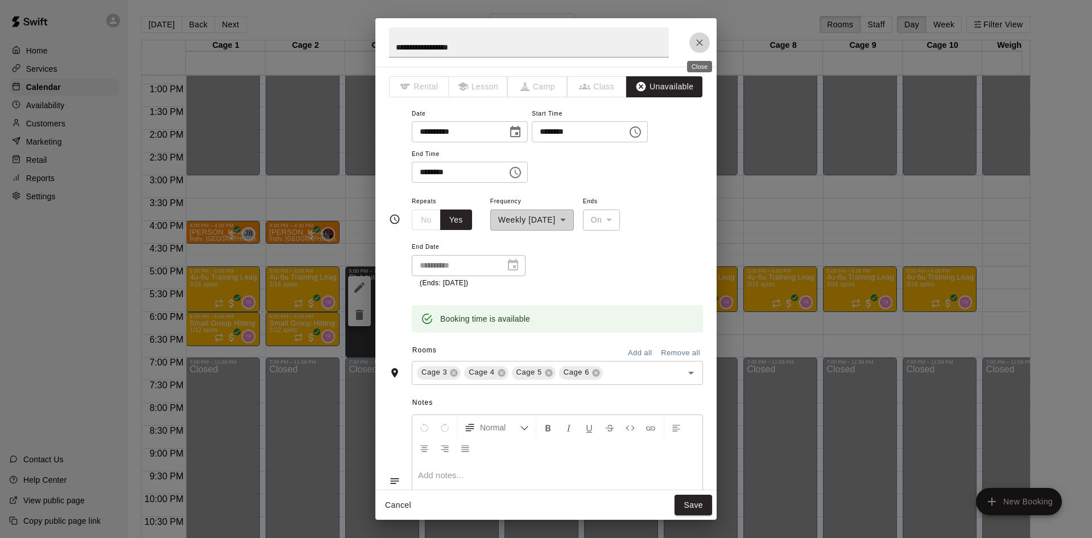
click at [697, 47] on icon "Close" at bounding box center [699, 42] width 11 height 11
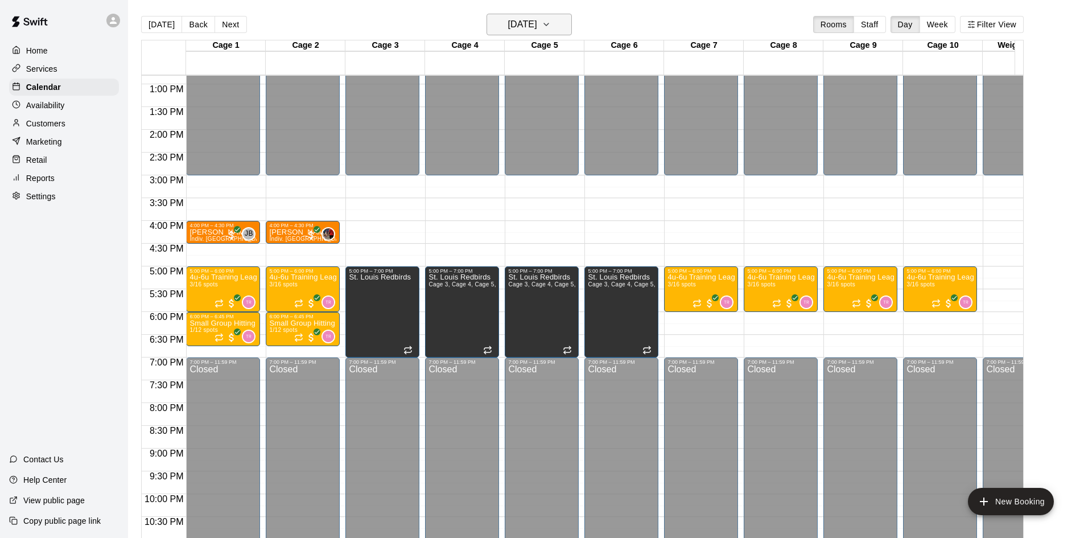
click at [537, 24] on h6 "[DATE]" at bounding box center [522, 24] width 29 height 16
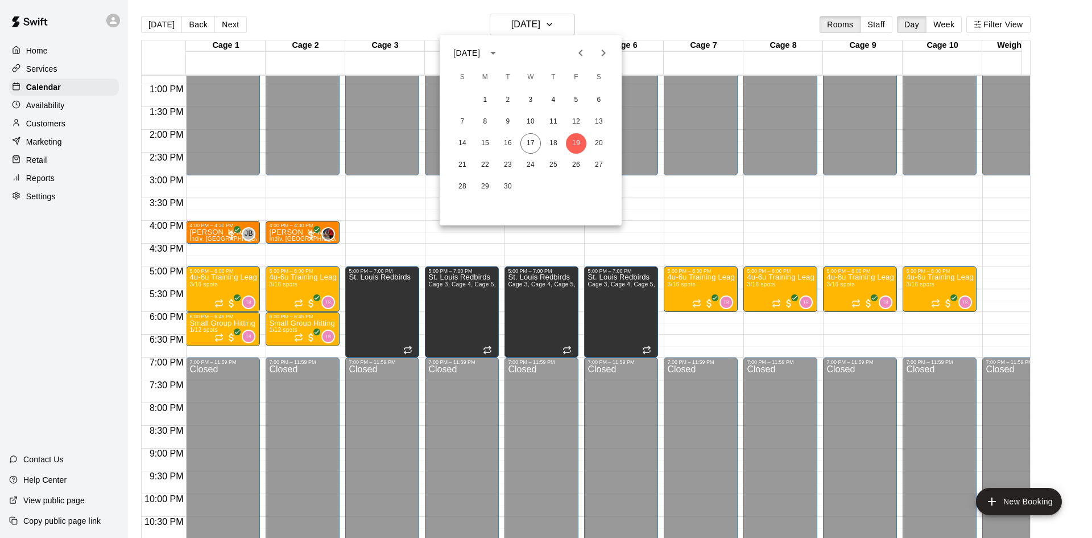
click at [500, 51] on icon "calendar view is open, switch to year view" at bounding box center [493, 53] width 14 height 14
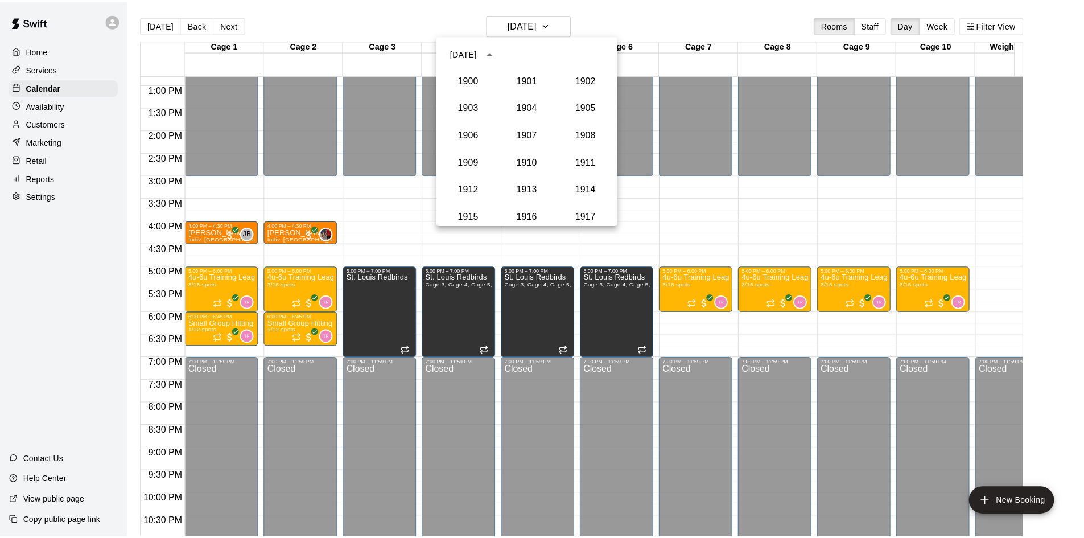
scroll to position [1054, 0]
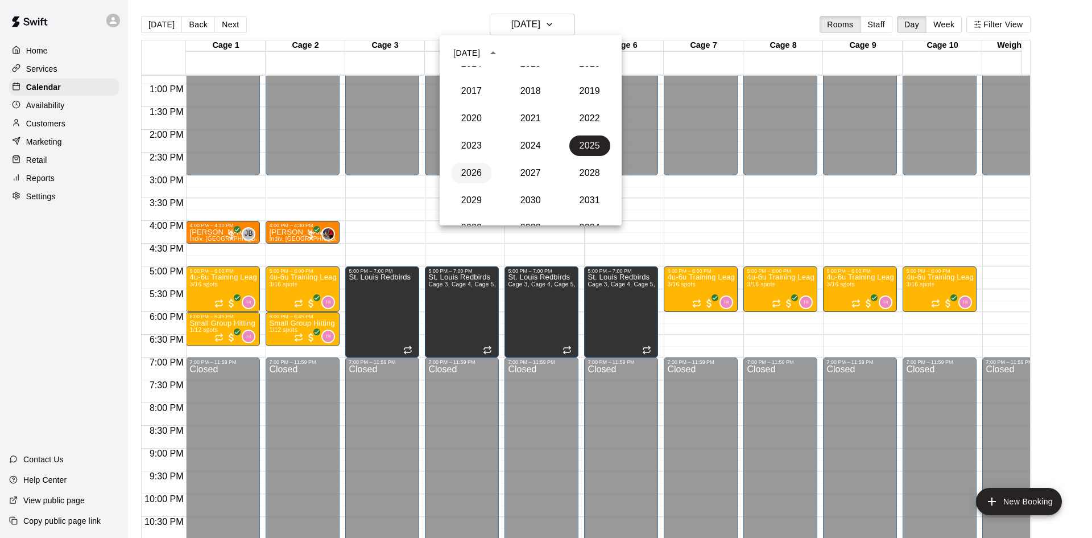
click at [484, 167] on button "2026" at bounding box center [471, 173] width 41 height 20
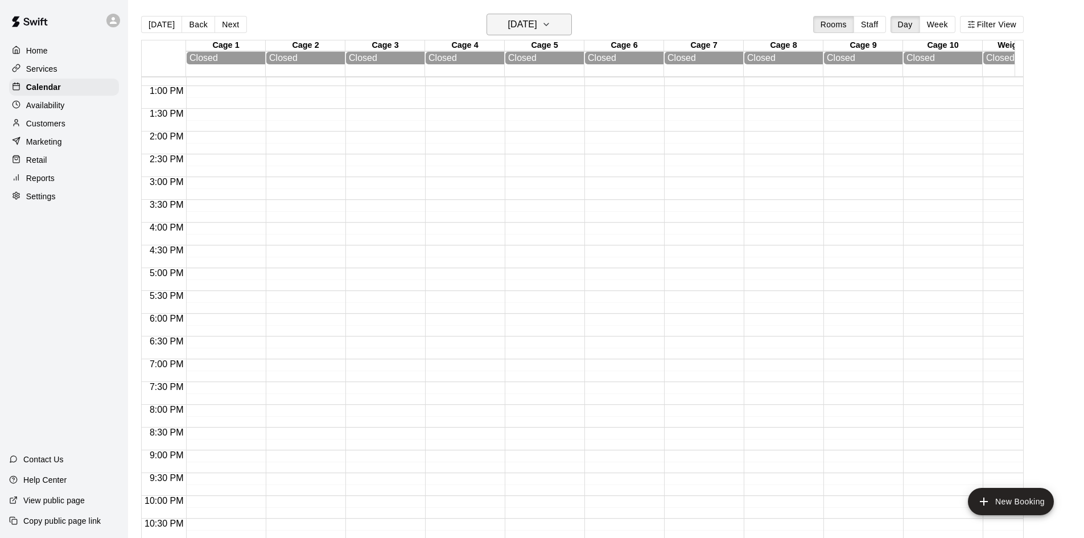
click at [534, 27] on h6 "[DATE]" at bounding box center [522, 24] width 29 height 16
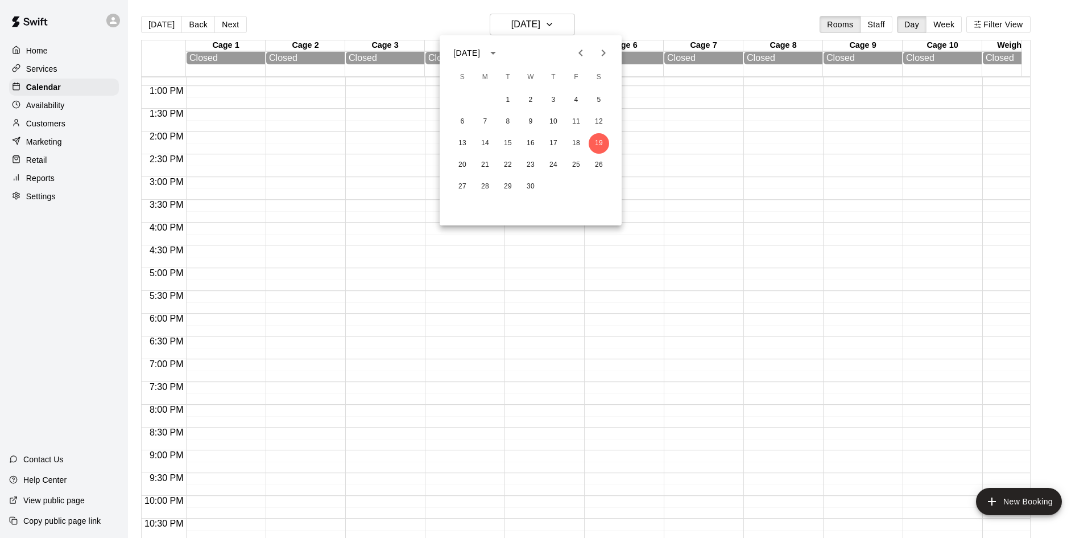
click at [587, 53] on icon "Previous month" at bounding box center [581, 53] width 14 height 14
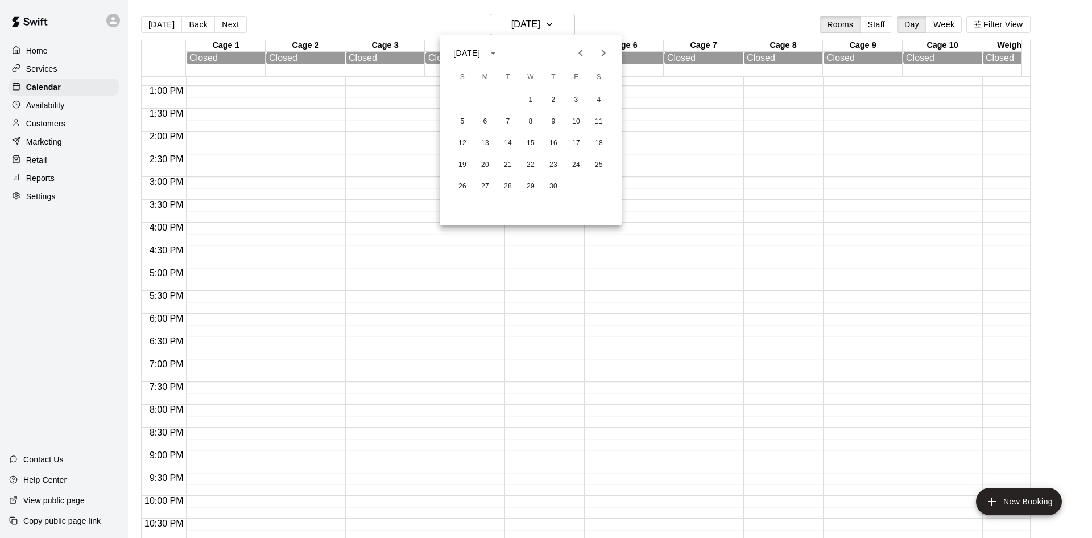
click at [587, 53] on icon "Previous month" at bounding box center [581, 53] width 14 height 14
click at [485, 123] on button "5" at bounding box center [485, 122] width 20 height 20
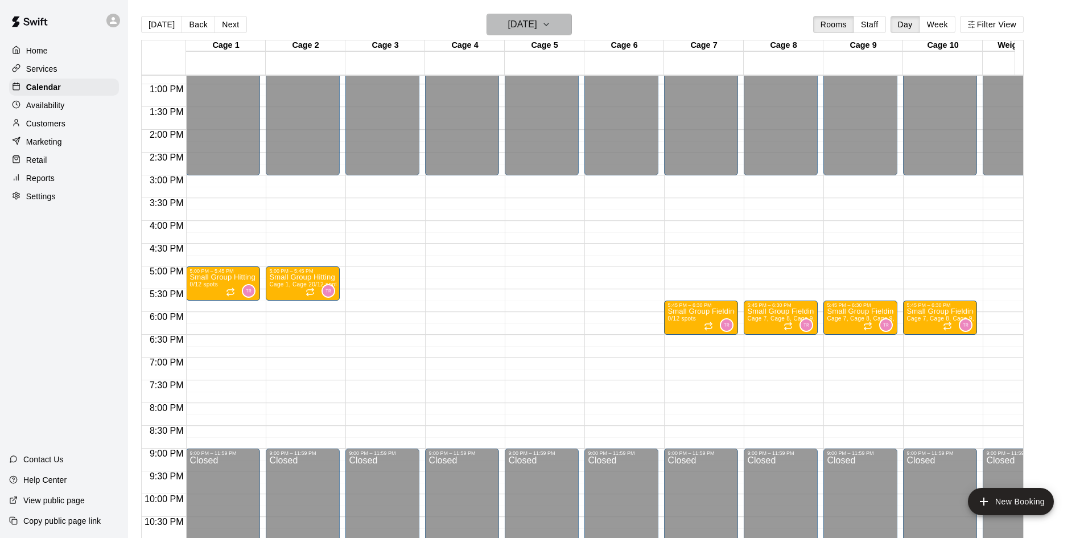
click at [525, 27] on h6 "[DATE]" at bounding box center [522, 24] width 29 height 16
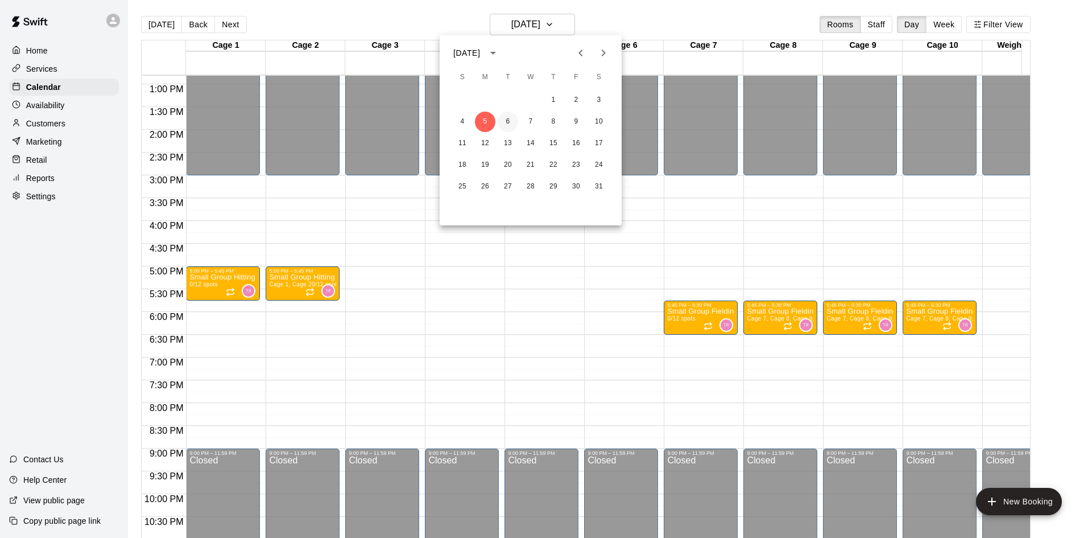
click at [507, 120] on button "6" at bounding box center [508, 122] width 20 height 20
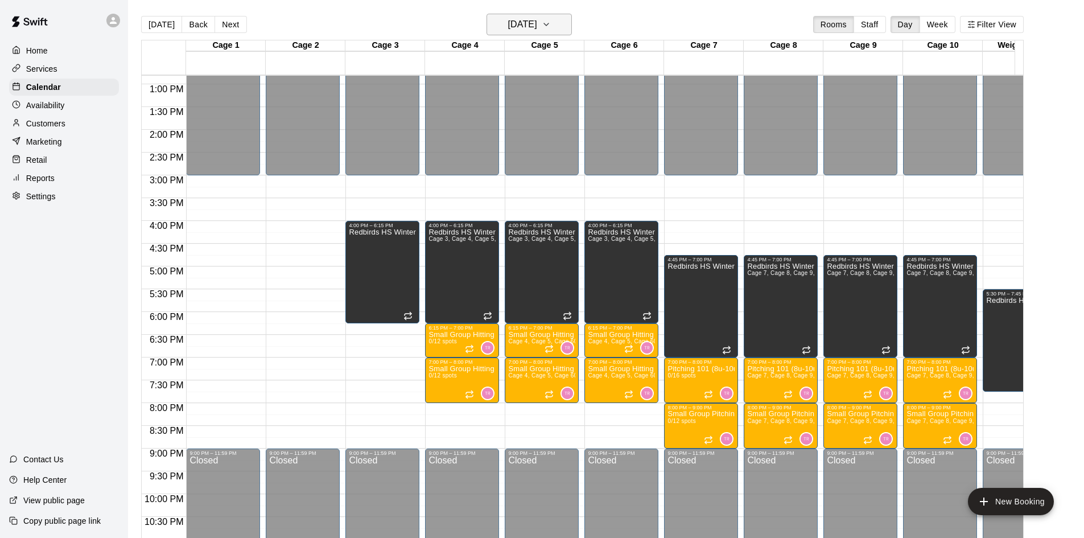
click at [510, 27] on h6 "[DATE]" at bounding box center [522, 24] width 29 height 16
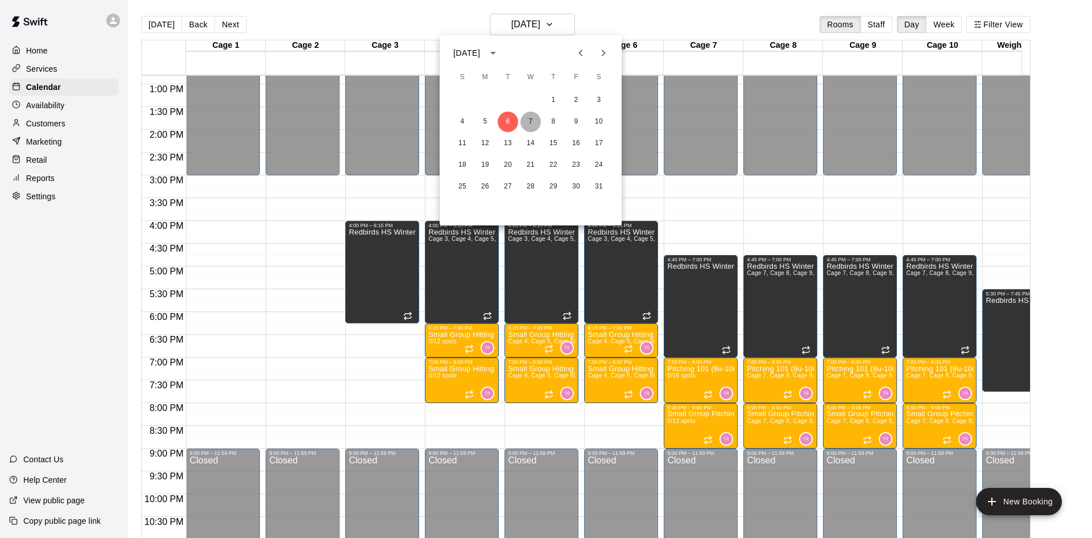
click at [538, 123] on button "7" at bounding box center [531, 122] width 20 height 20
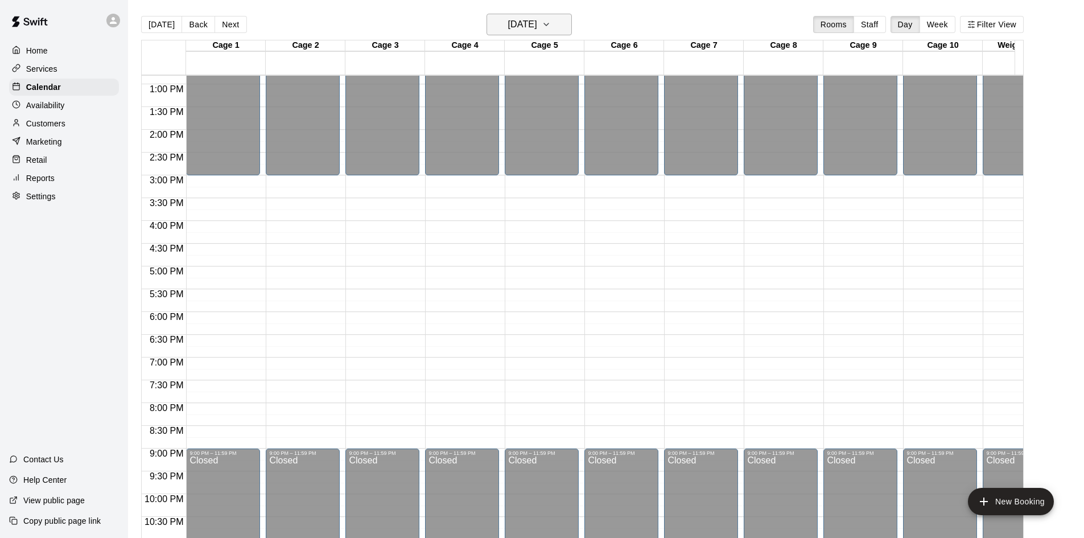
click at [537, 22] on h6 "[DATE]" at bounding box center [522, 24] width 29 height 16
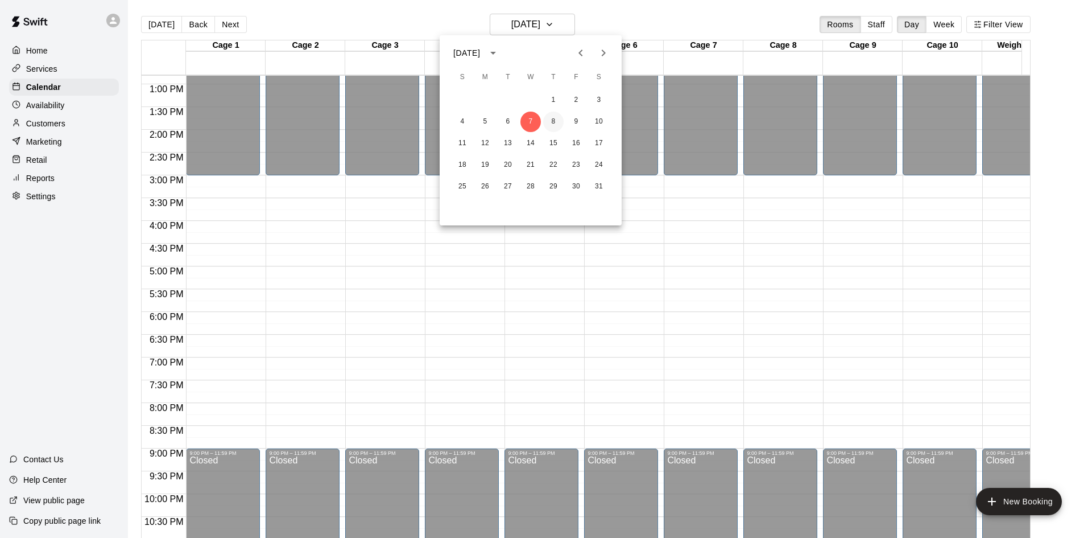
click at [549, 122] on button "8" at bounding box center [553, 122] width 20 height 20
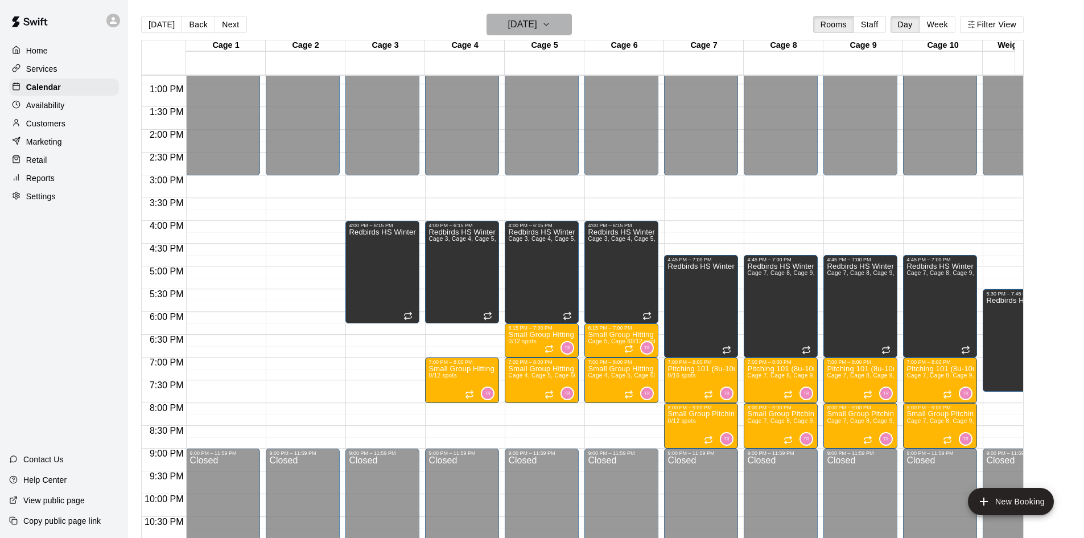
click at [537, 29] on h6 "[DATE]" at bounding box center [522, 24] width 29 height 16
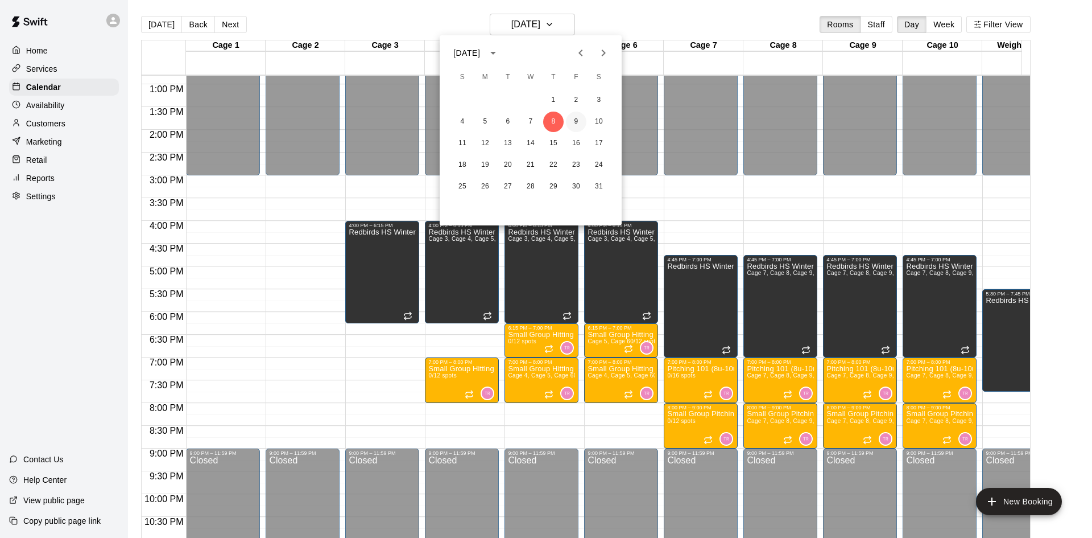
click at [569, 120] on button "9" at bounding box center [576, 122] width 20 height 20
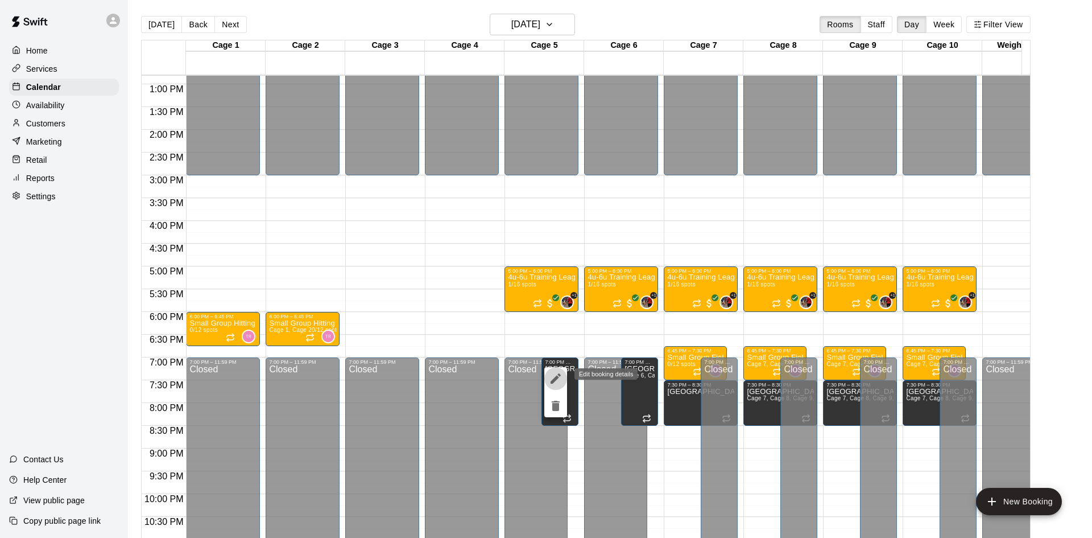
click at [554, 375] on icon "edit" at bounding box center [556, 378] width 14 height 14
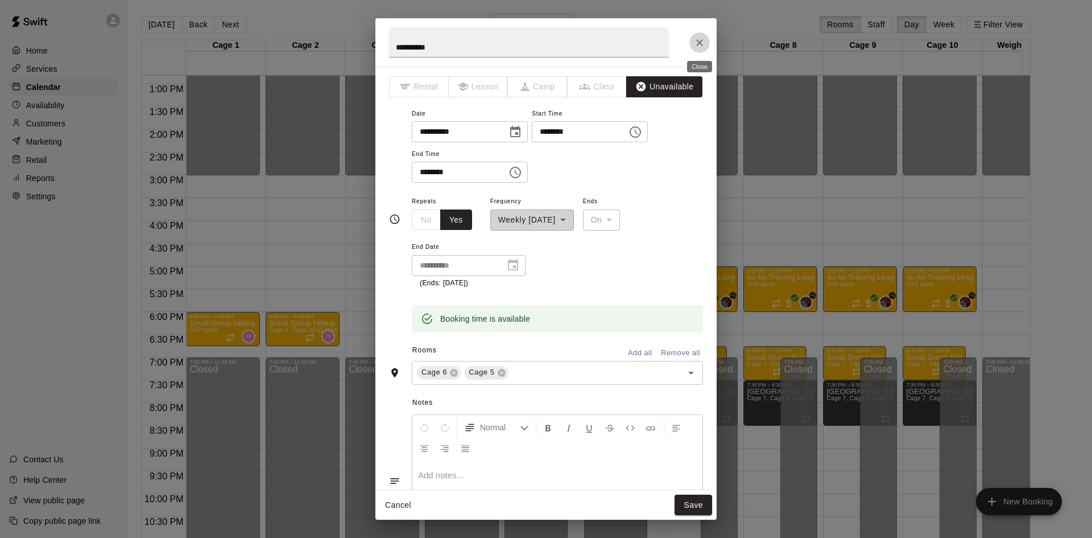
click at [697, 43] on icon "Close" at bounding box center [699, 42] width 11 height 11
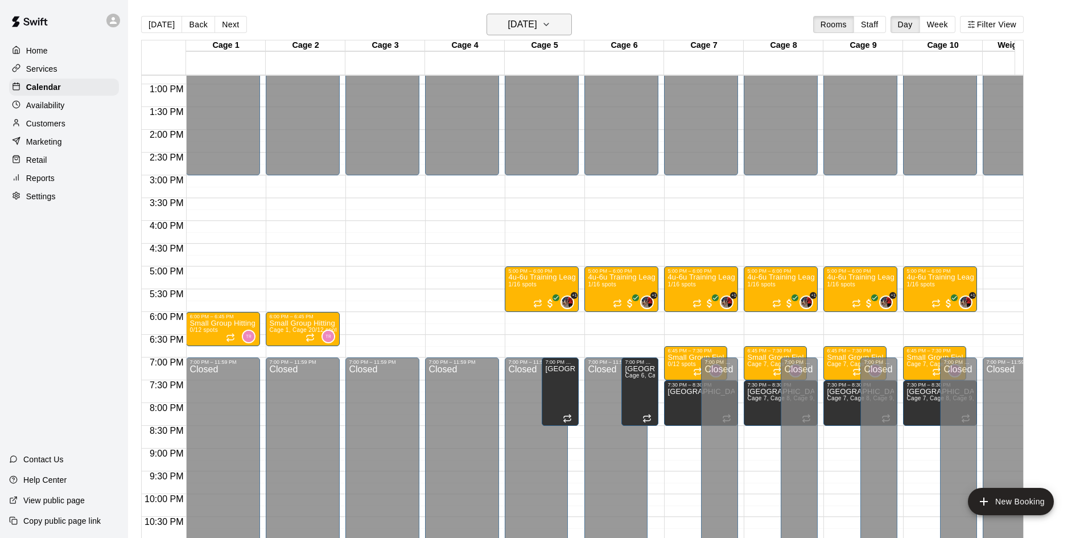
click at [527, 23] on h6 "[DATE]" at bounding box center [522, 24] width 29 height 16
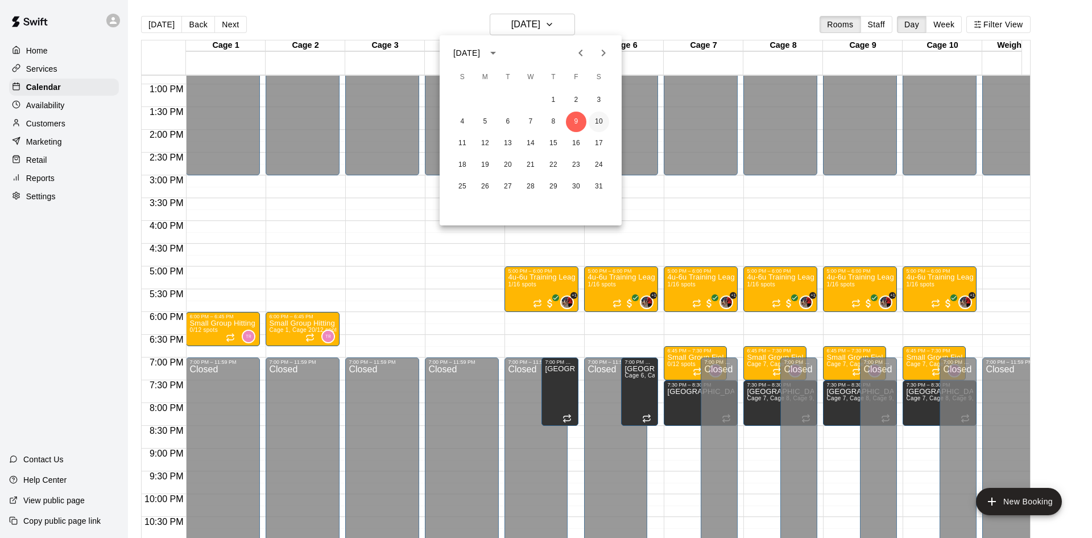
click at [602, 119] on button "10" at bounding box center [599, 122] width 20 height 20
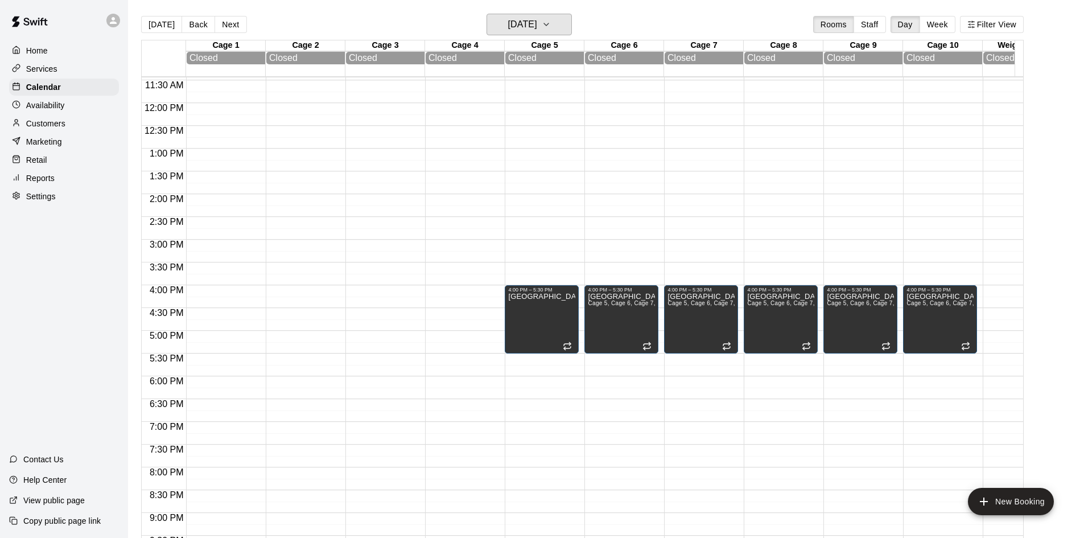
scroll to position [526, 0]
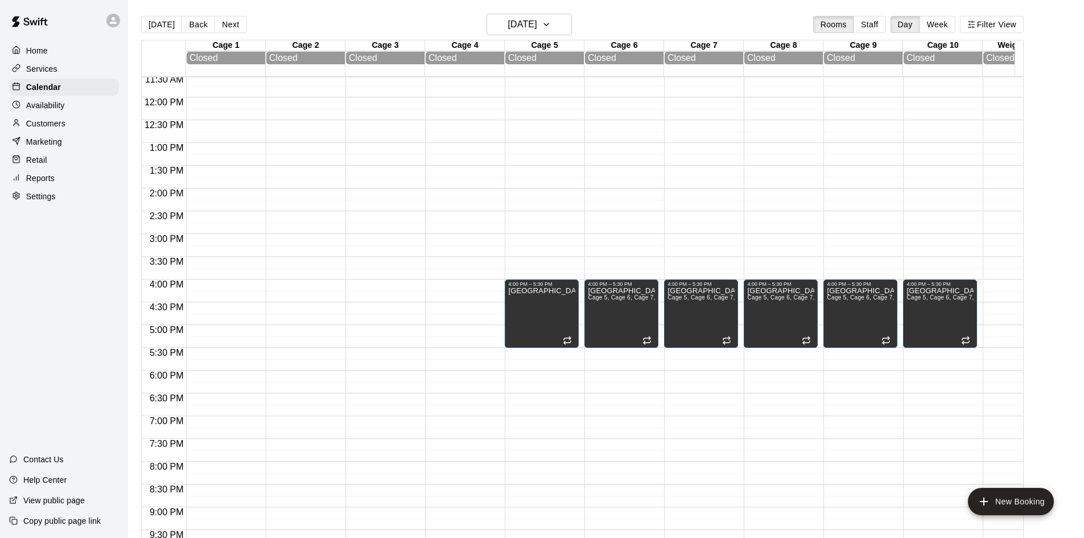
click at [530, 11] on main "[DATE] Back [DATE][DATE] Rooms Staff Day Week Filter View Cage 1 10 Sat Closed …" at bounding box center [606, 278] width 956 height 556
click at [530, 24] on h6 "[DATE]" at bounding box center [522, 24] width 29 height 16
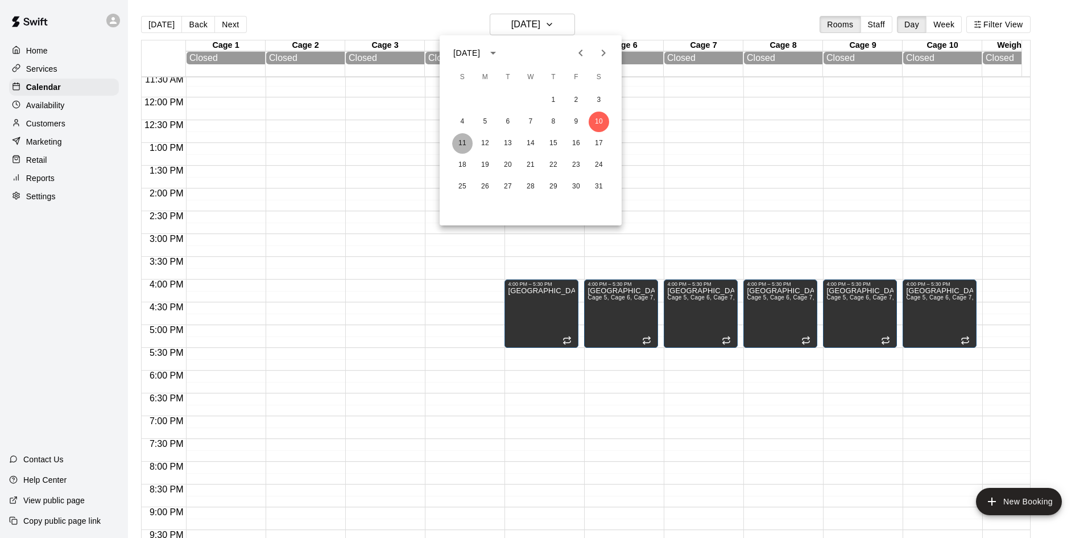
click at [462, 146] on button "11" at bounding box center [462, 143] width 20 height 20
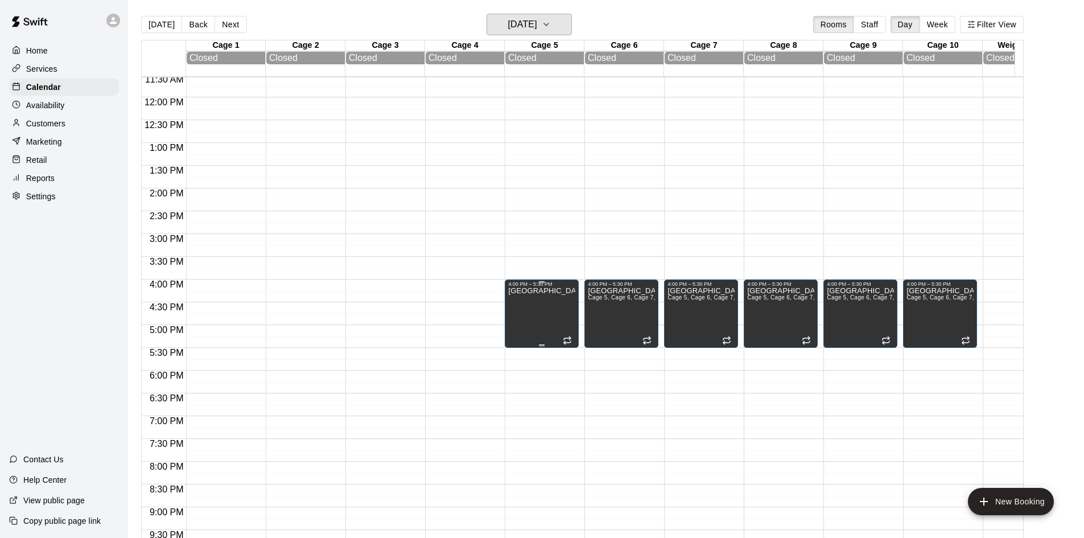
scroll to position [469, 0]
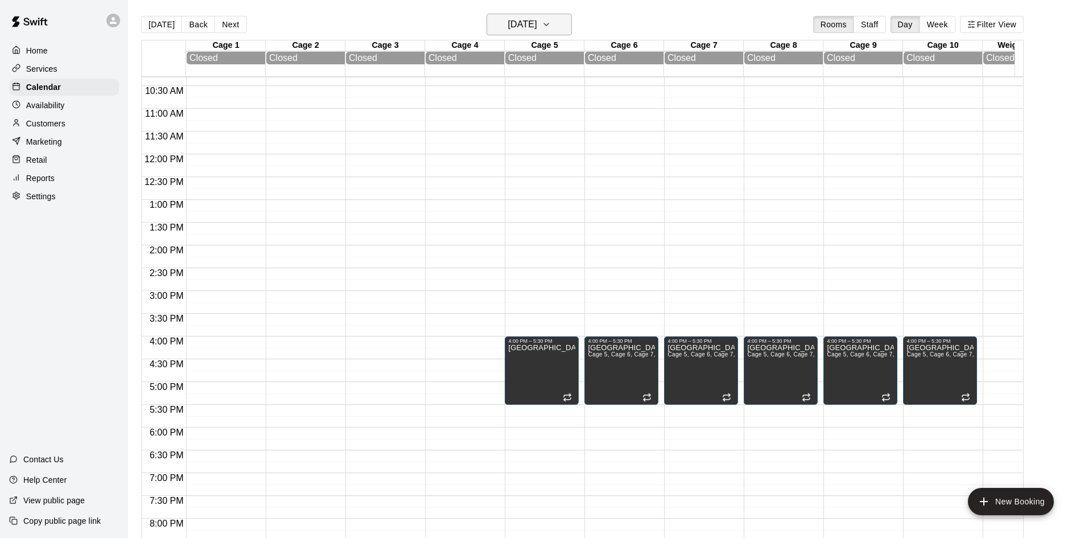
click at [537, 30] on h6 "[DATE]" at bounding box center [522, 24] width 29 height 16
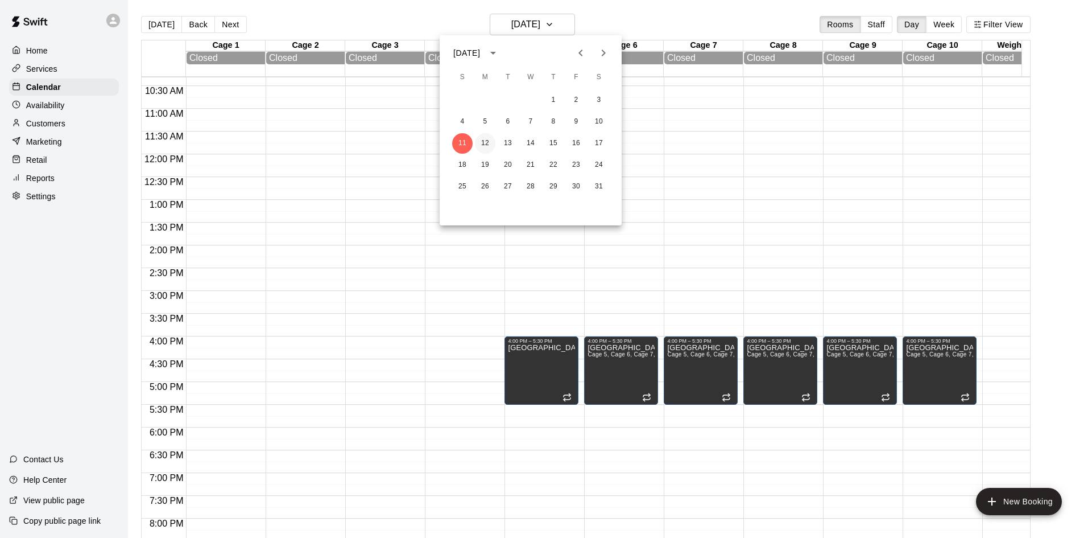
click at [488, 146] on button "12" at bounding box center [485, 143] width 20 height 20
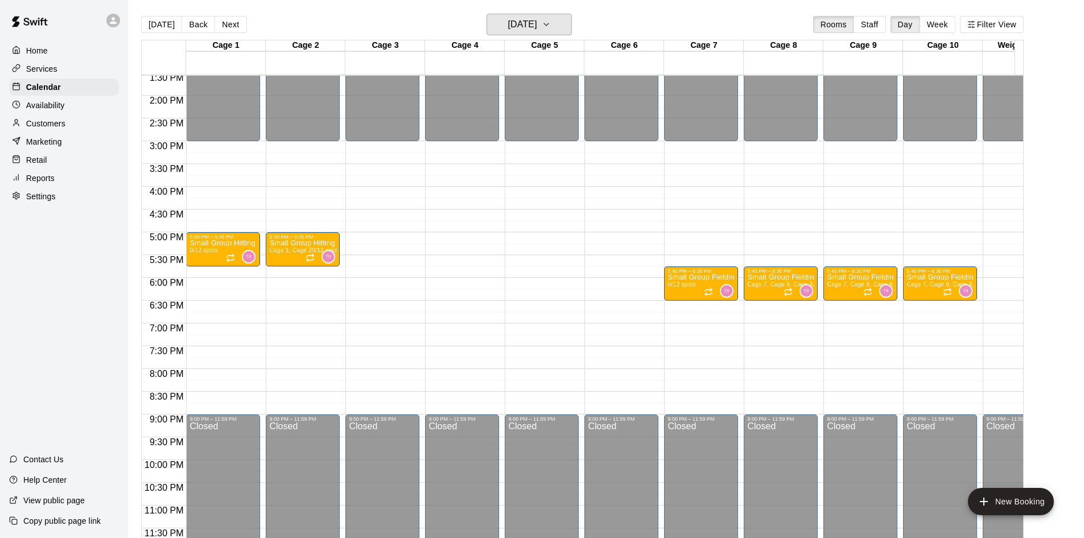
scroll to position [627, 0]
click at [515, 18] on h6 "[DATE]" at bounding box center [522, 24] width 29 height 16
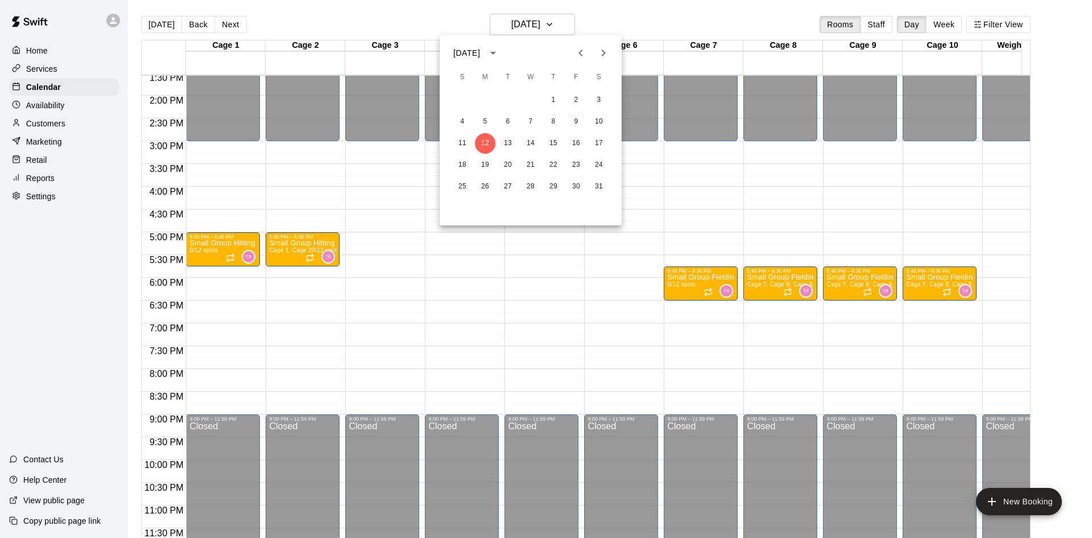
click at [583, 52] on icon "Previous month" at bounding box center [581, 53] width 14 height 14
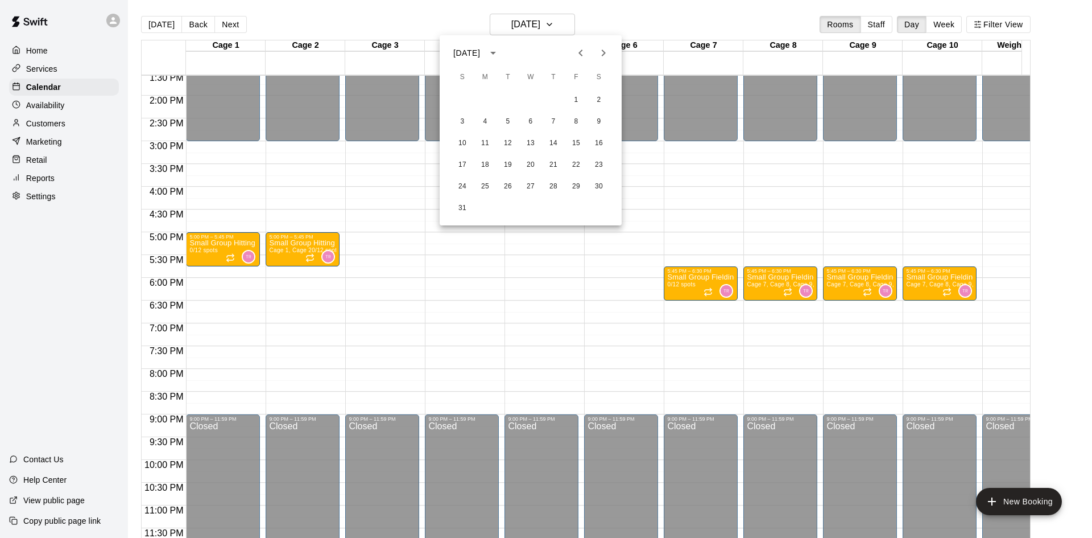
click at [599, 50] on icon "Next month" at bounding box center [604, 53] width 14 height 14
click at [607, 58] on icon "Next month" at bounding box center [604, 53] width 14 height 14
click at [607, 59] on icon "Next month" at bounding box center [604, 53] width 14 height 14
click at [606, 59] on icon "Next month" at bounding box center [604, 53] width 14 height 14
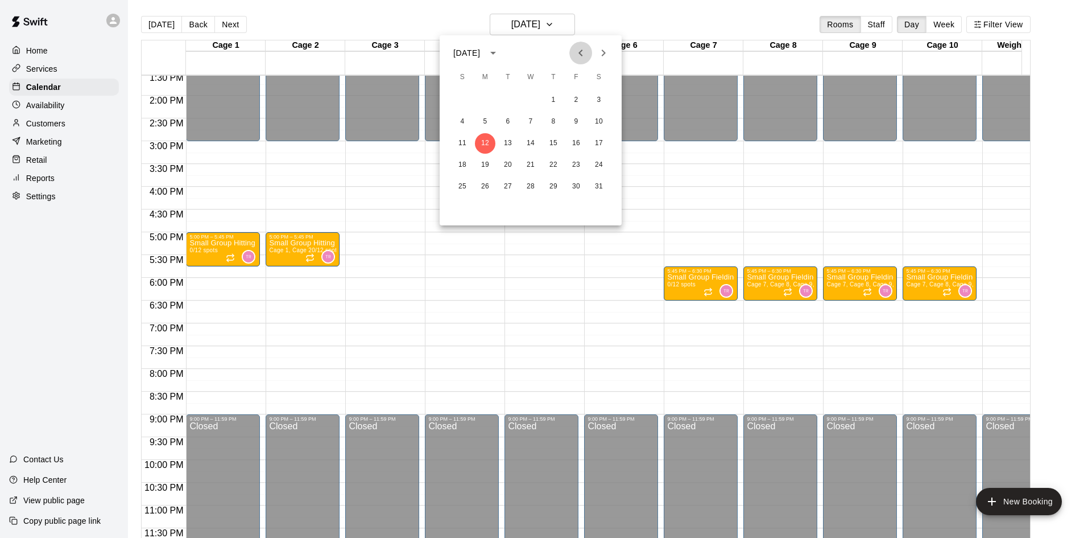
click at [578, 51] on icon "Previous month" at bounding box center [581, 53] width 14 height 14
click at [582, 61] on button "Previous month" at bounding box center [580, 53] width 23 height 23
click at [608, 59] on icon "Next month" at bounding box center [604, 53] width 14 height 14
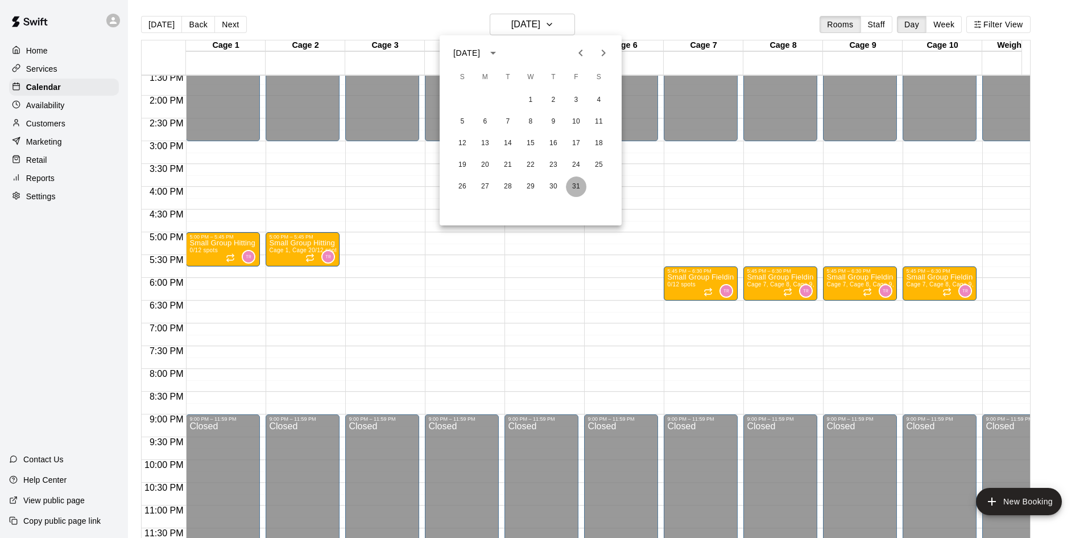
click at [569, 183] on button "31" at bounding box center [576, 186] width 20 height 20
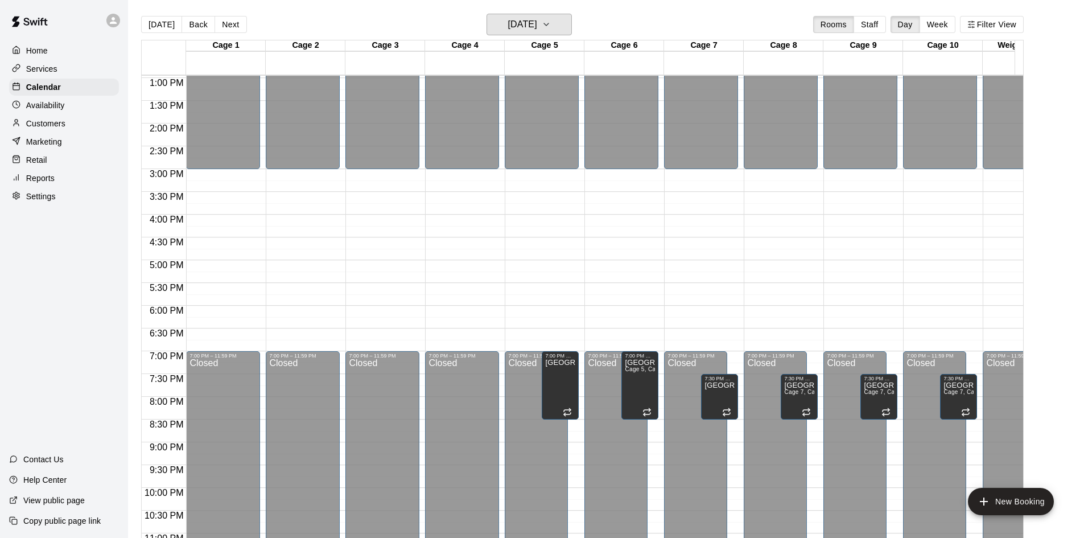
scroll to position [570, 0]
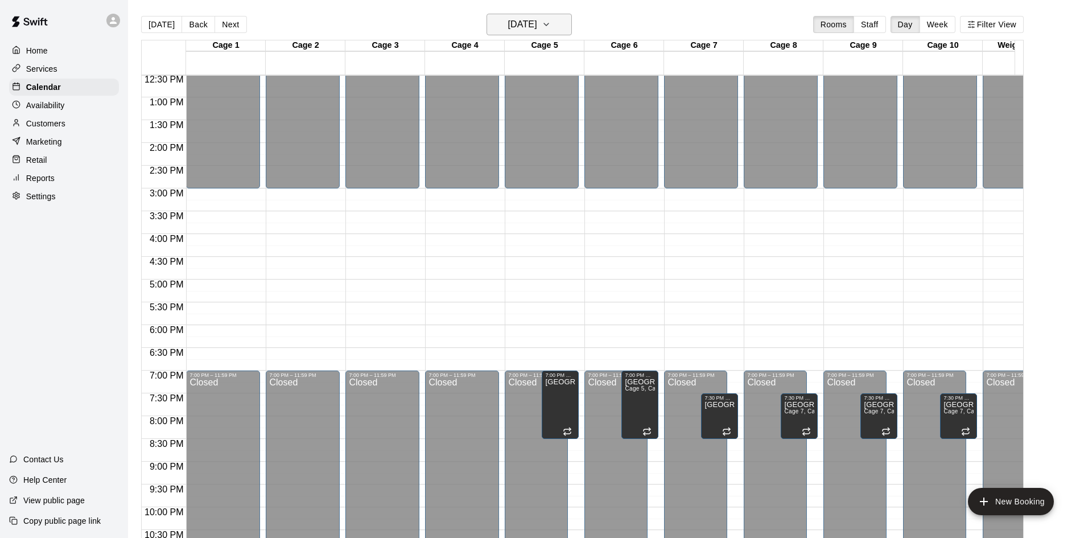
click at [521, 34] on button "[DATE]" at bounding box center [528, 25] width 85 height 22
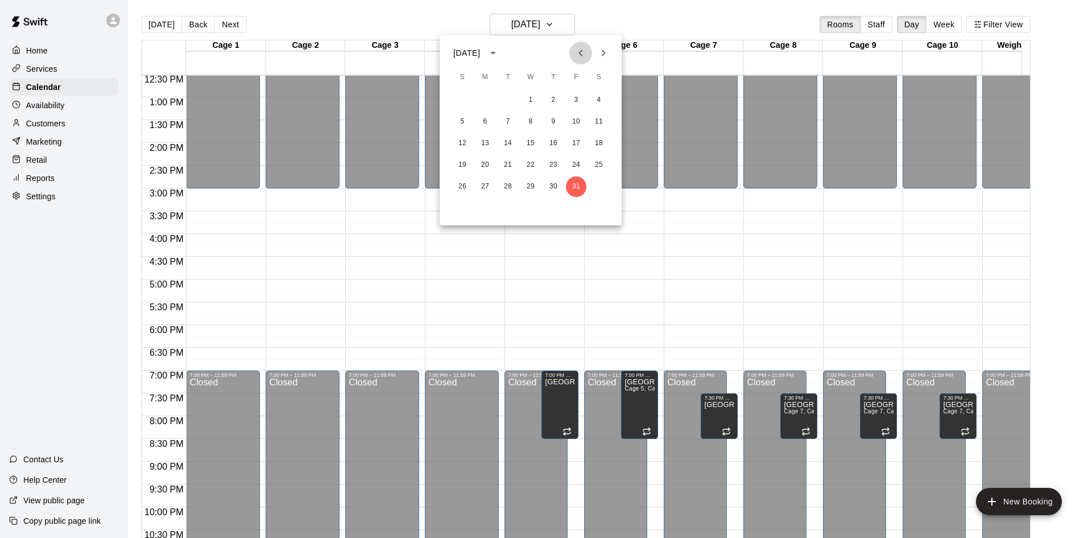
click at [591, 56] on button "Previous month" at bounding box center [580, 53] width 23 height 23
click at [529, 139] on button "17" at bounding box center [531, 143] width 20 height 20
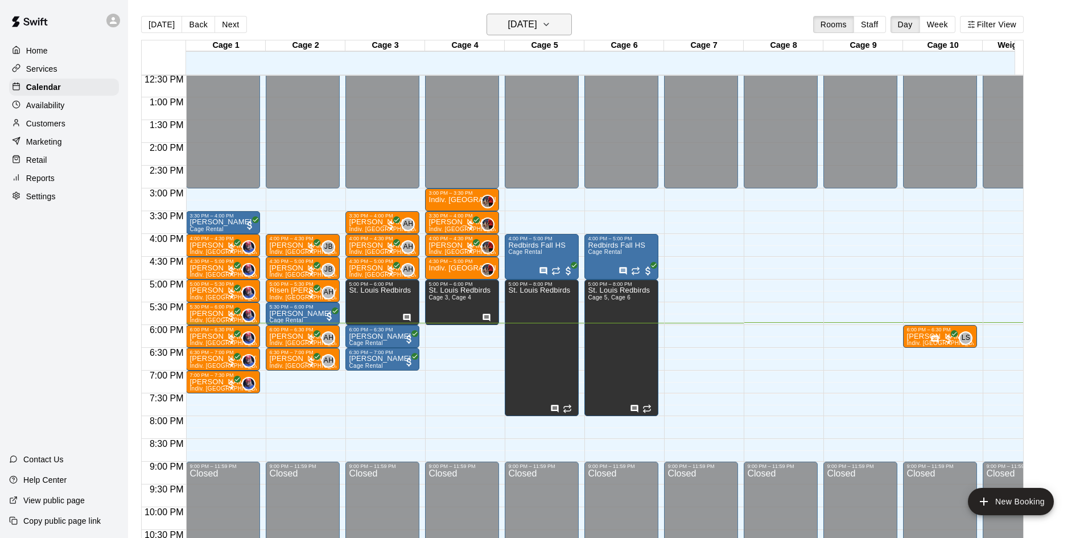
click at [518, 20] on h6 "[DATE]" at bounding box center [522, 24] width 29 height 16
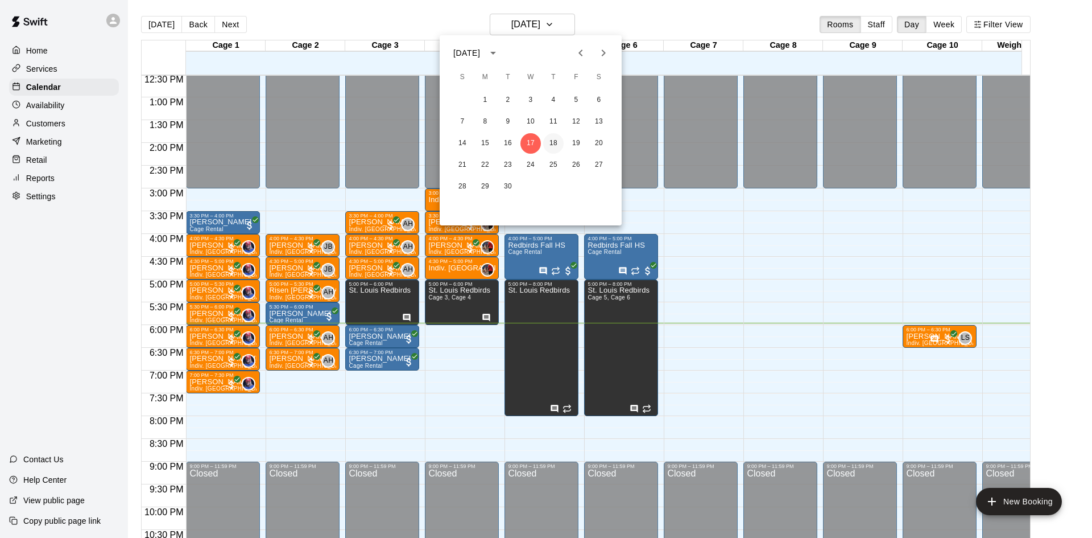
click at [552, 148] on button "18" at bounding box center [553, 143] width 20 height 20
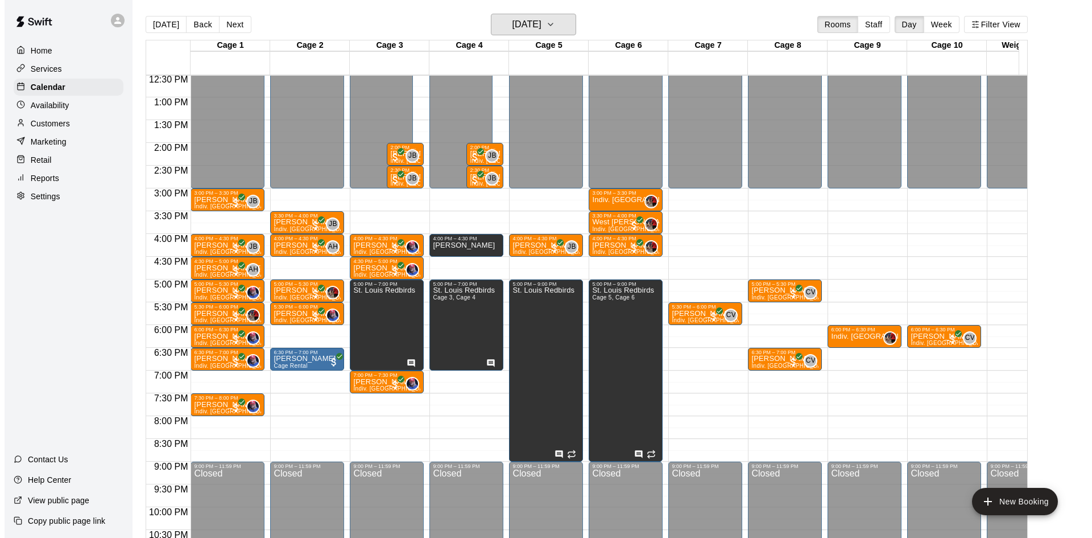
scroll to position [513, 0]
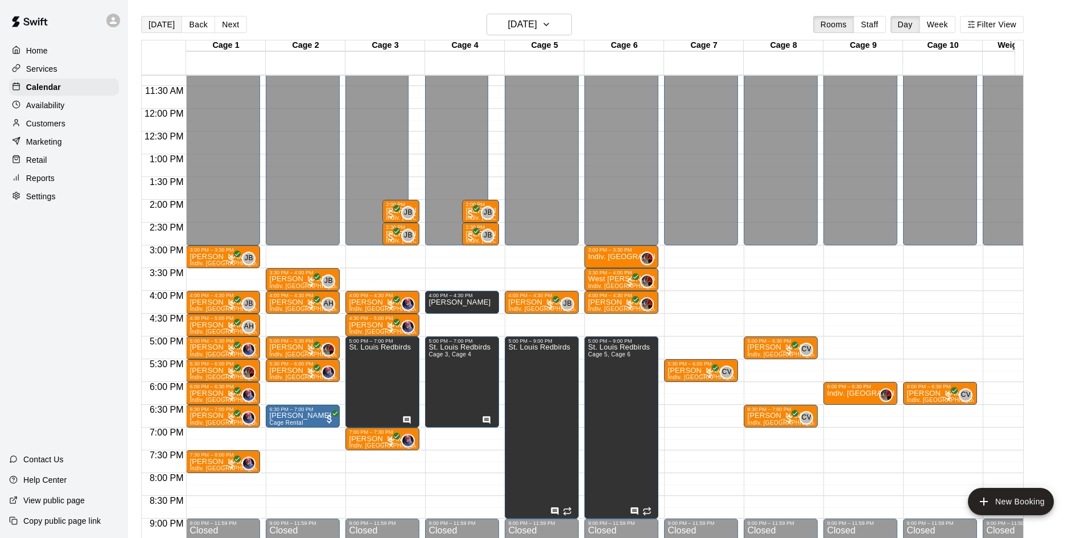
click at [168, 32] on button "[DATE]" at bounding box center [161, 24] width 41 height 17
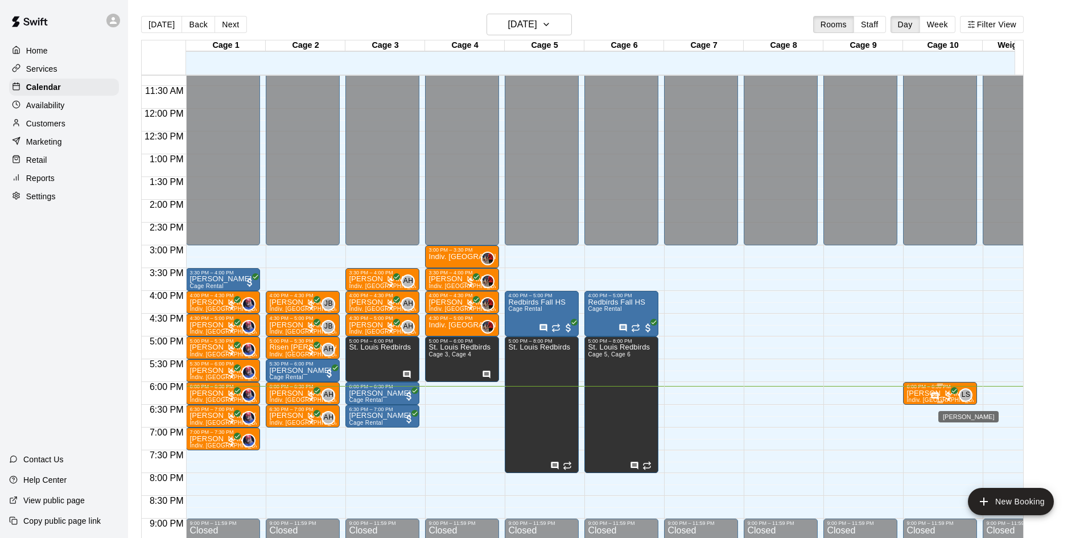
click at [968, 395] on span "LS" at bounding box center [965, 394] width 9 height 11
